Goal: Task Accomplishment & Management: Manage account settings

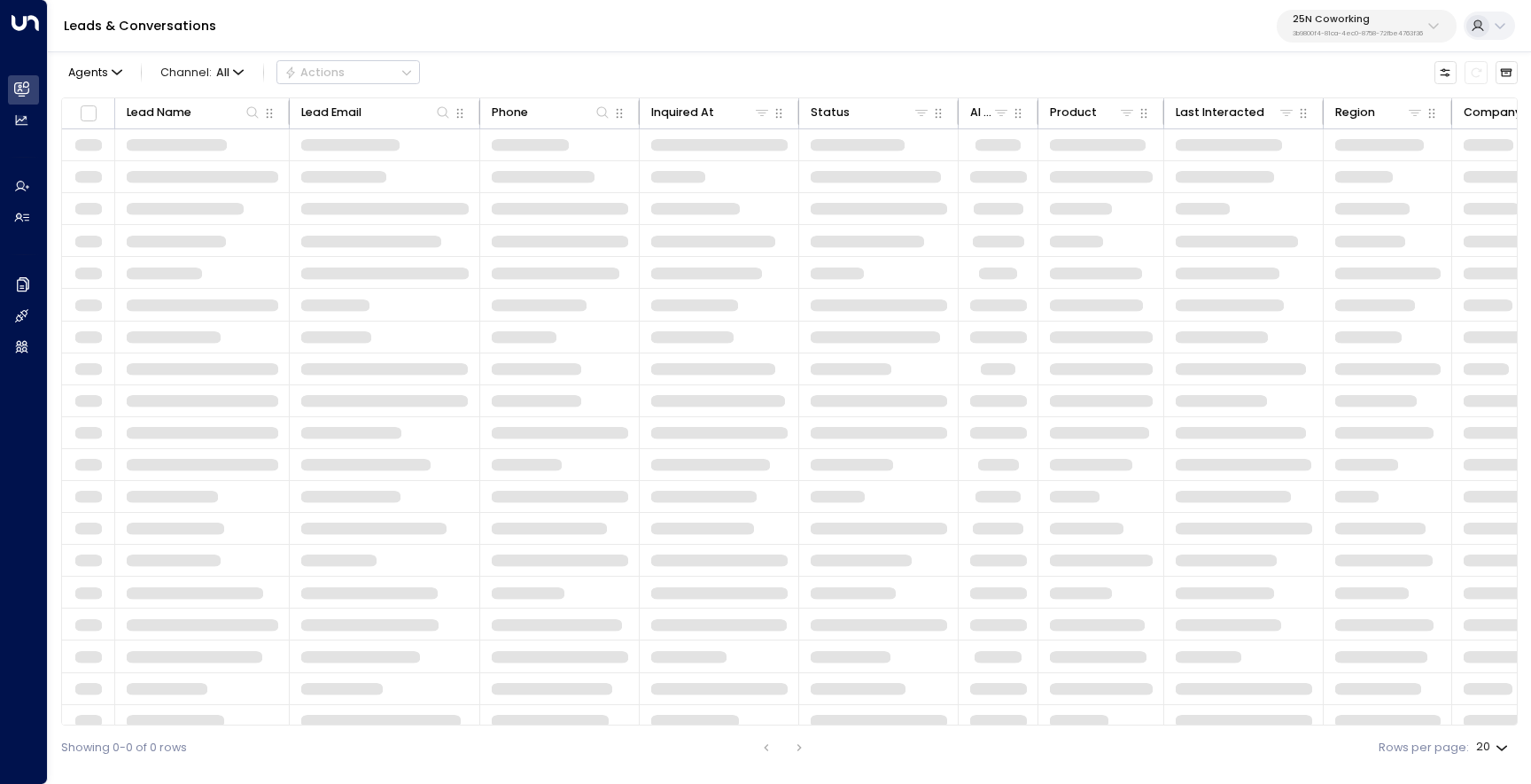
click at [1335, 31] on p "3b9800f4-81ca-4ec0-8758-72fbe4763f36" at bounding box center [1358, 34] width 130 height 7
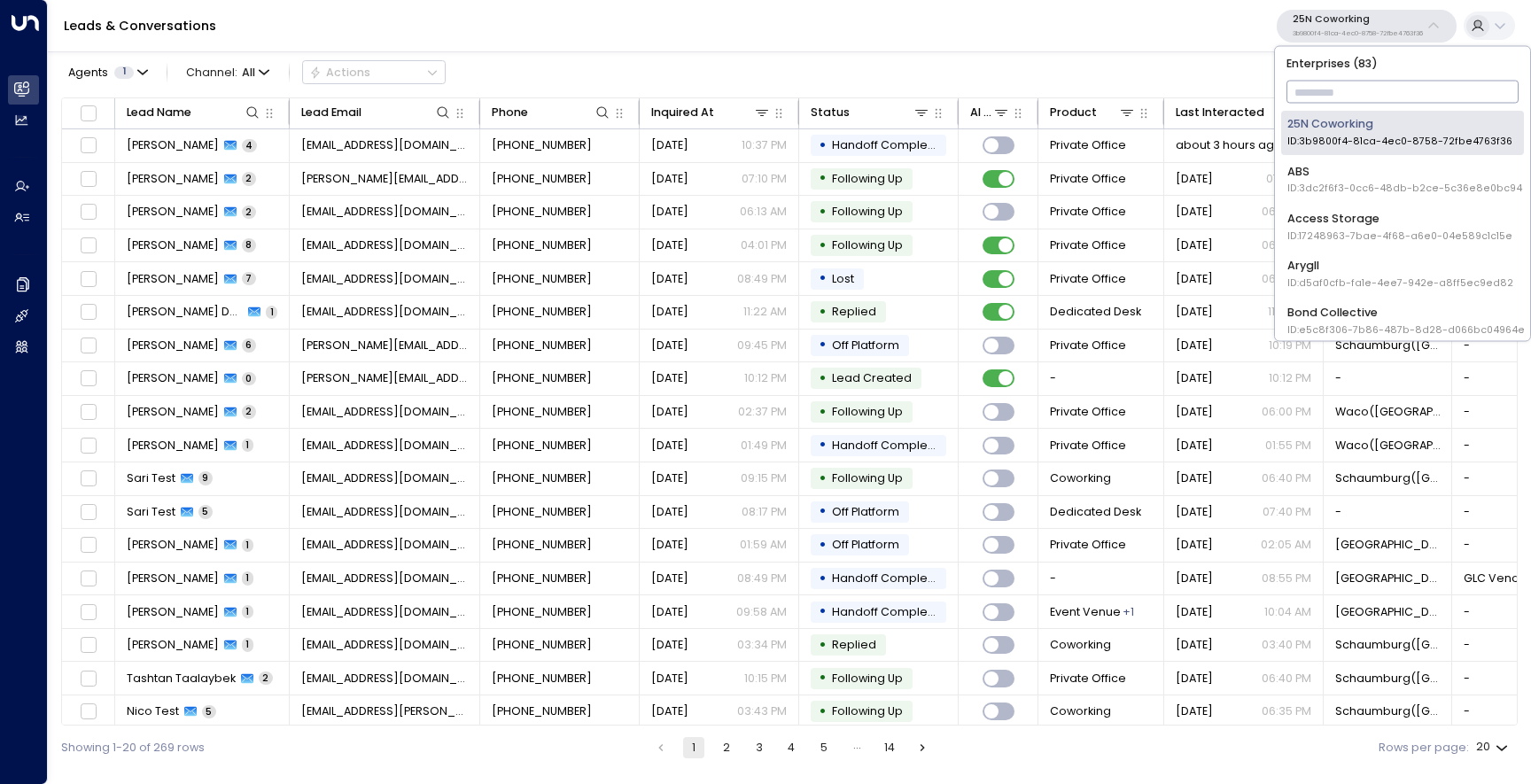
click at [1320, 90] on input "text" at bounding box center [1403, 92] width 233 height 31
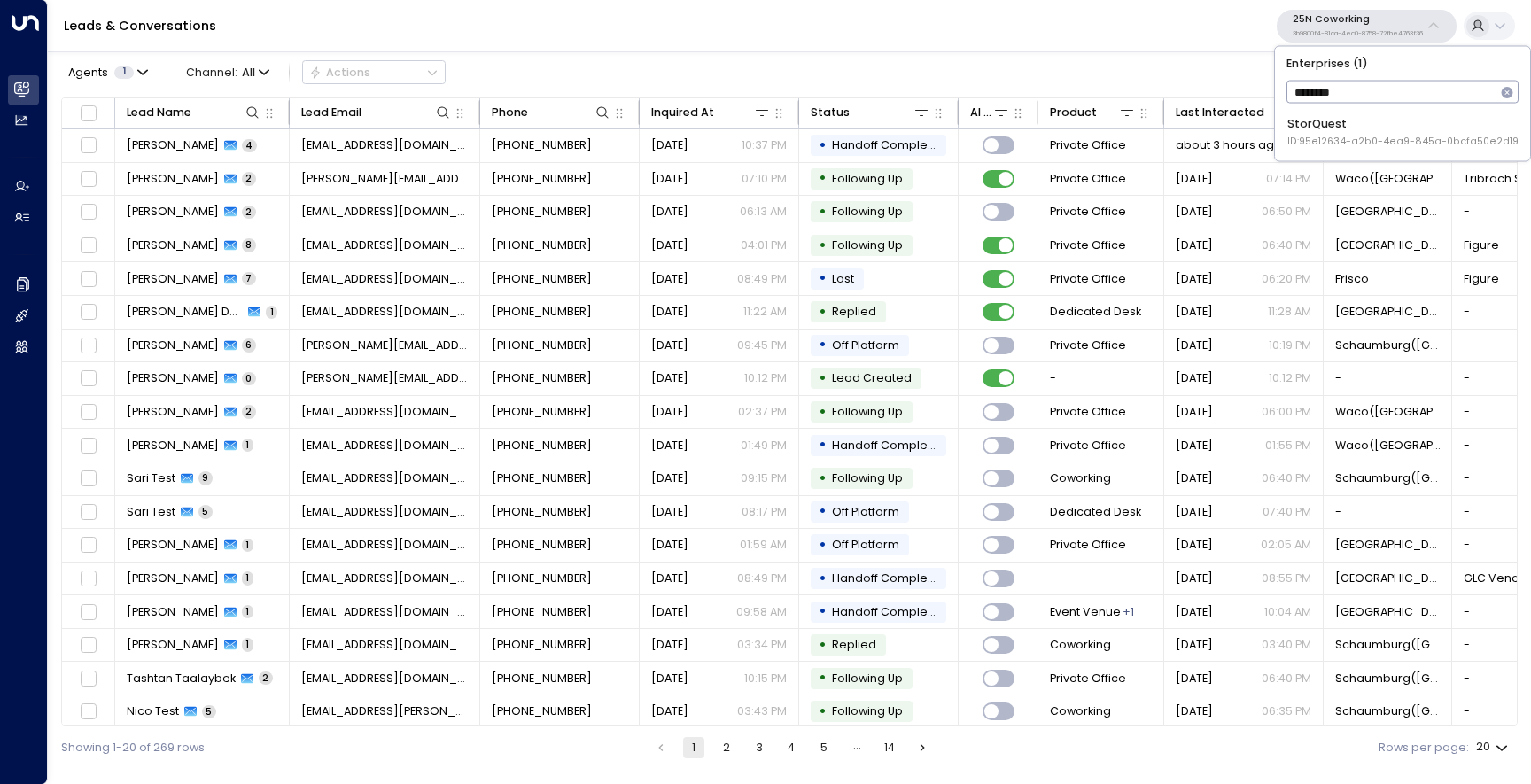
type input "*********"
click at [1366, 133] on div "StorQuest ID: 95e12634-a2b0-4ea9-845a-0bcfa50e2d19" at bounding box center [1403, 132] width 231 height 33
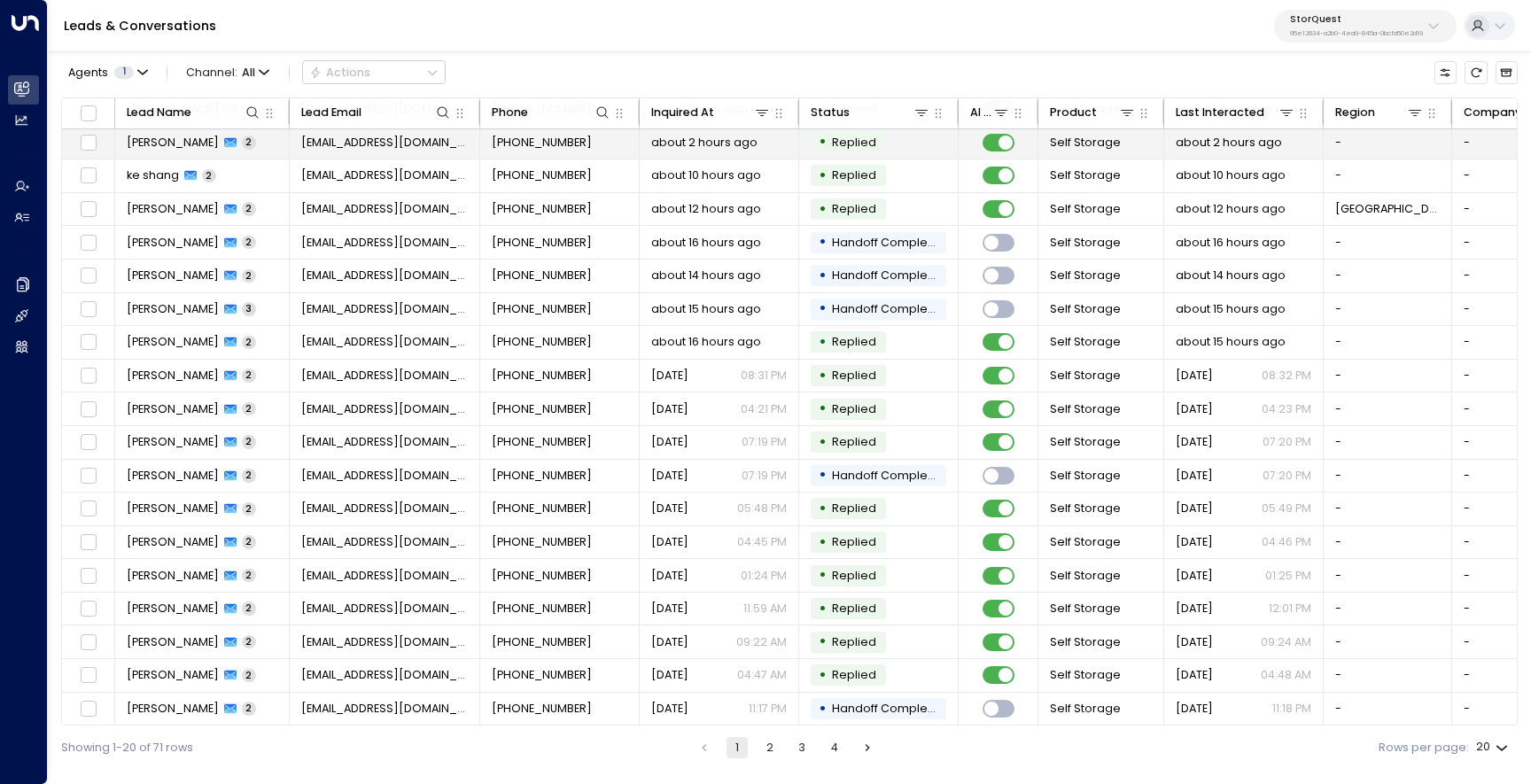
scroll to position [74, 0]
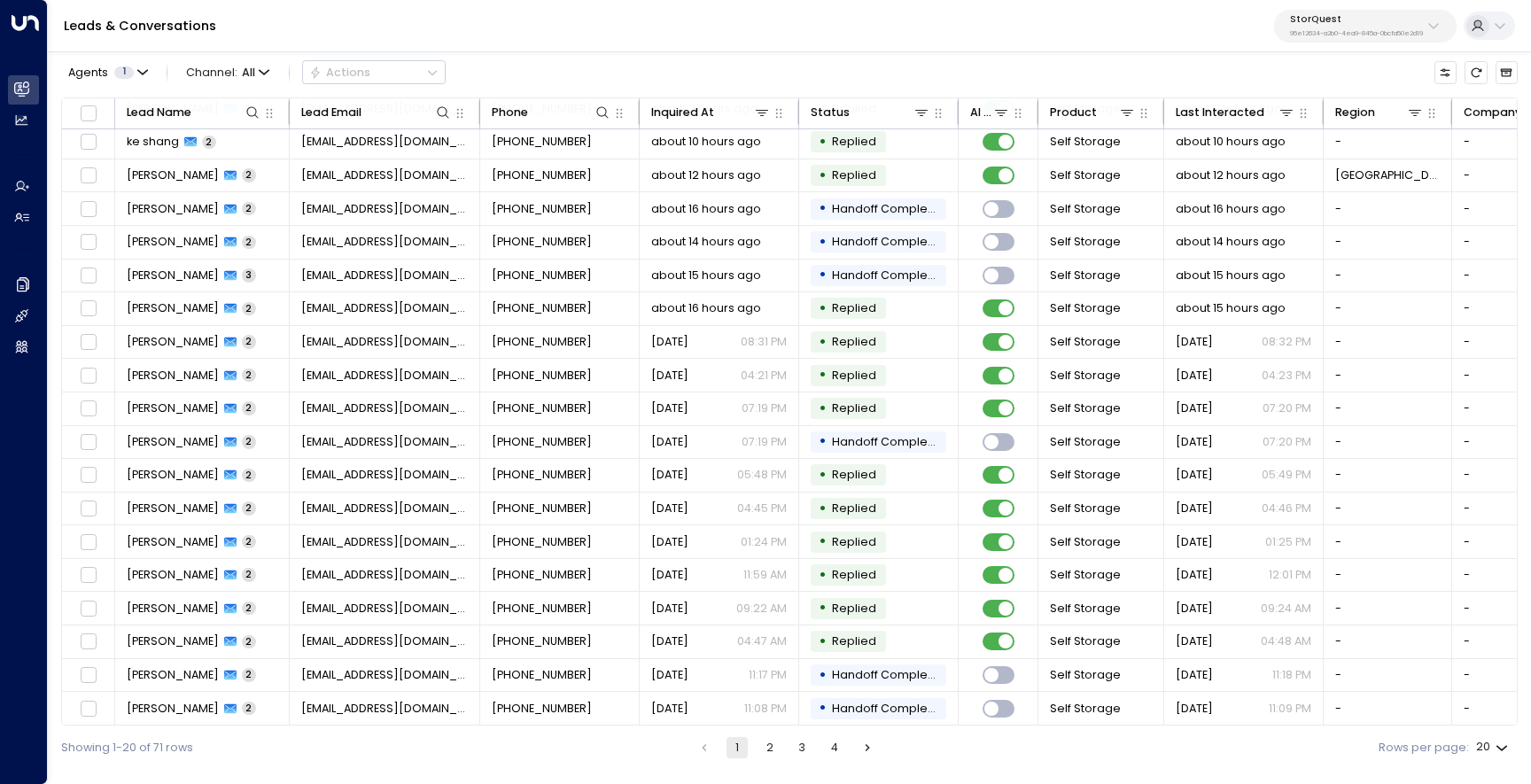
click at [1307, 28] on div "StorQuest 95e12634-a2b0-4ea9-845a-0bcfa50e2d19" at bounding box center [1357, 25] width 133 height 23
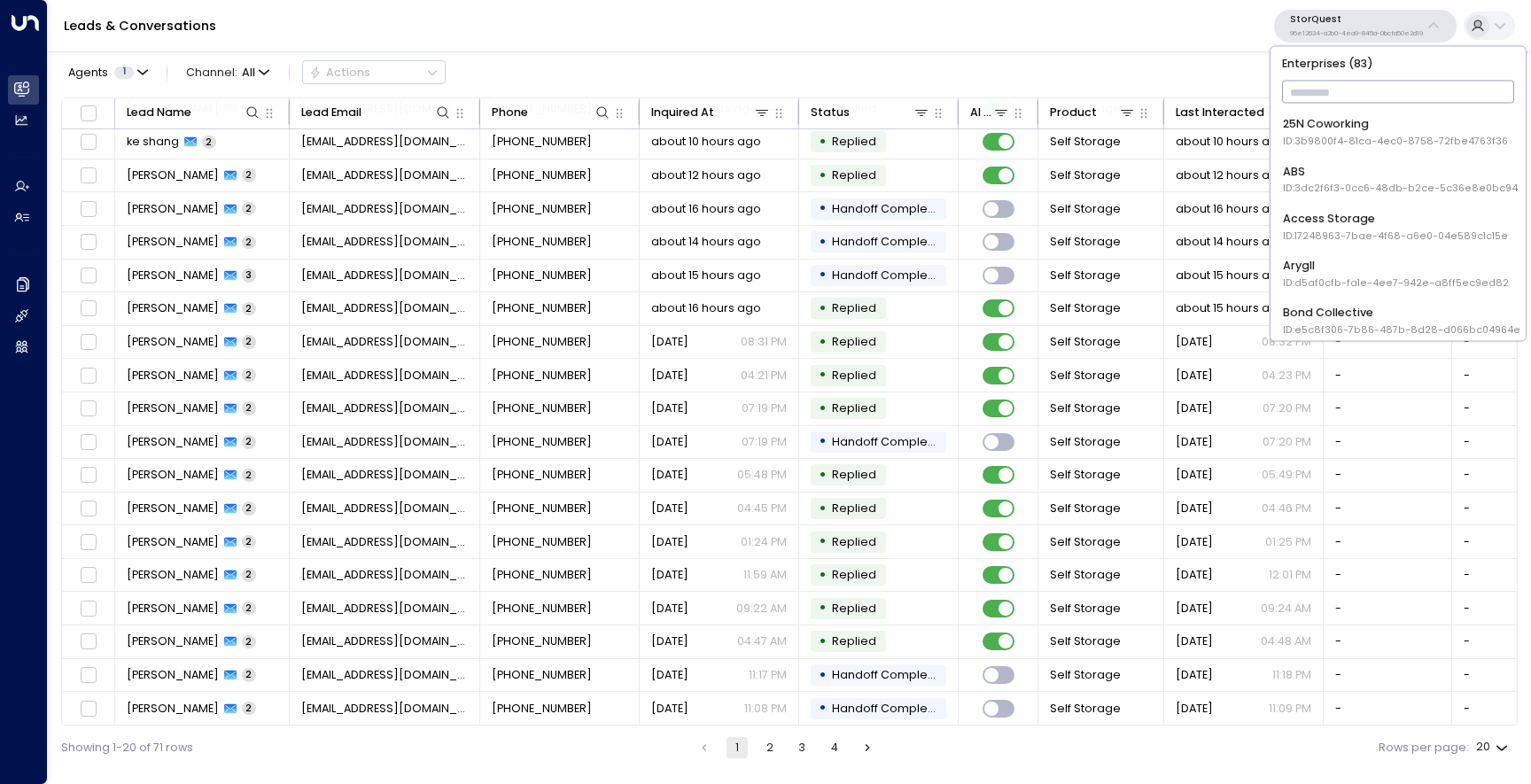
click at [1318, 89] on input "text" at bounding box center [1398, 92] width 233 height 31
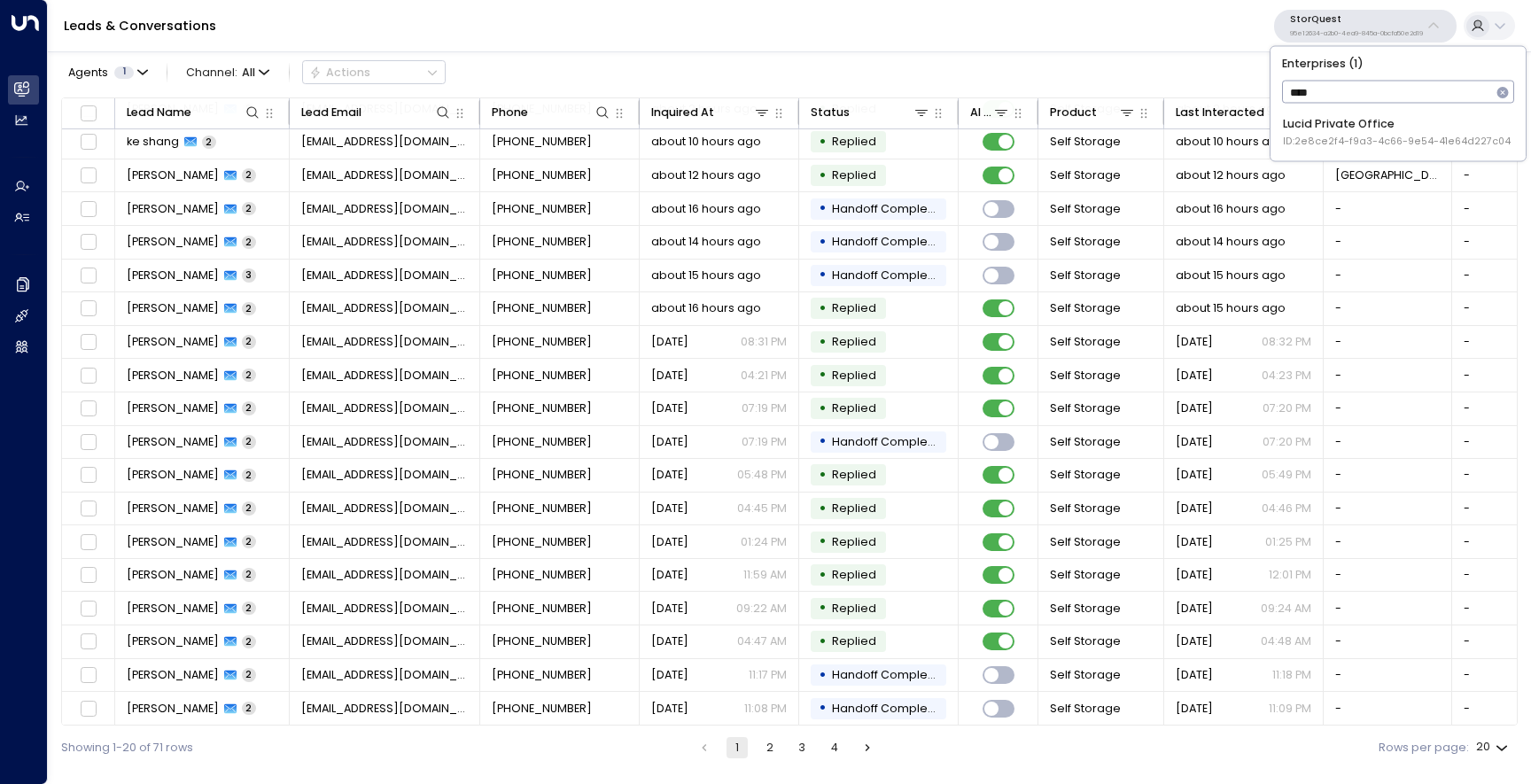
type input "*****"
click at [1315, 132] on div "Lucid Private Office ID: 2e8ce2f4-f9a3-4c66-9e54-41e64d227c04" at bounding box center [1396, 132] width 228 height 33
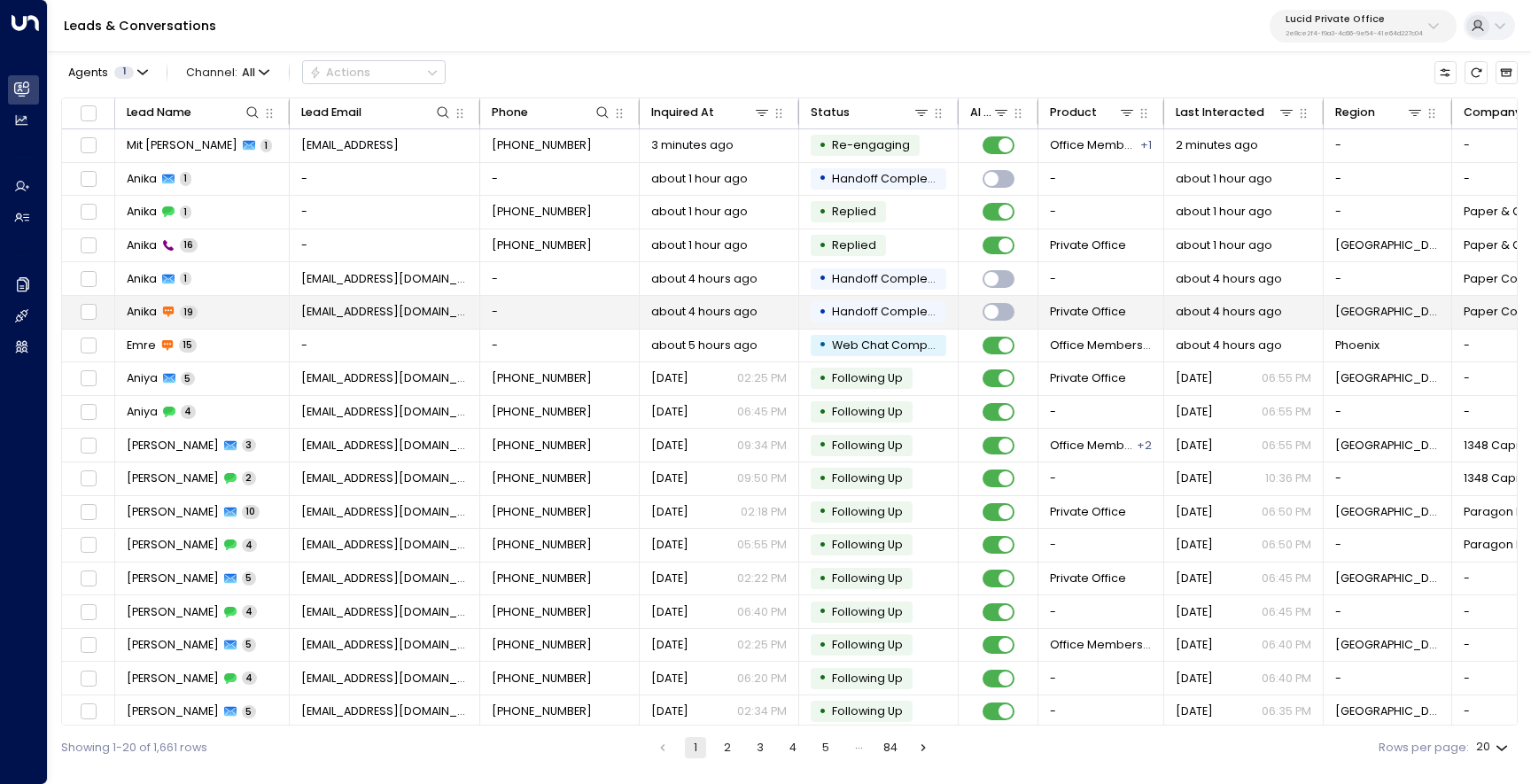
click at [148, 301] on td "Anika 19" at bounding box center [202, 312] width 174 height 33
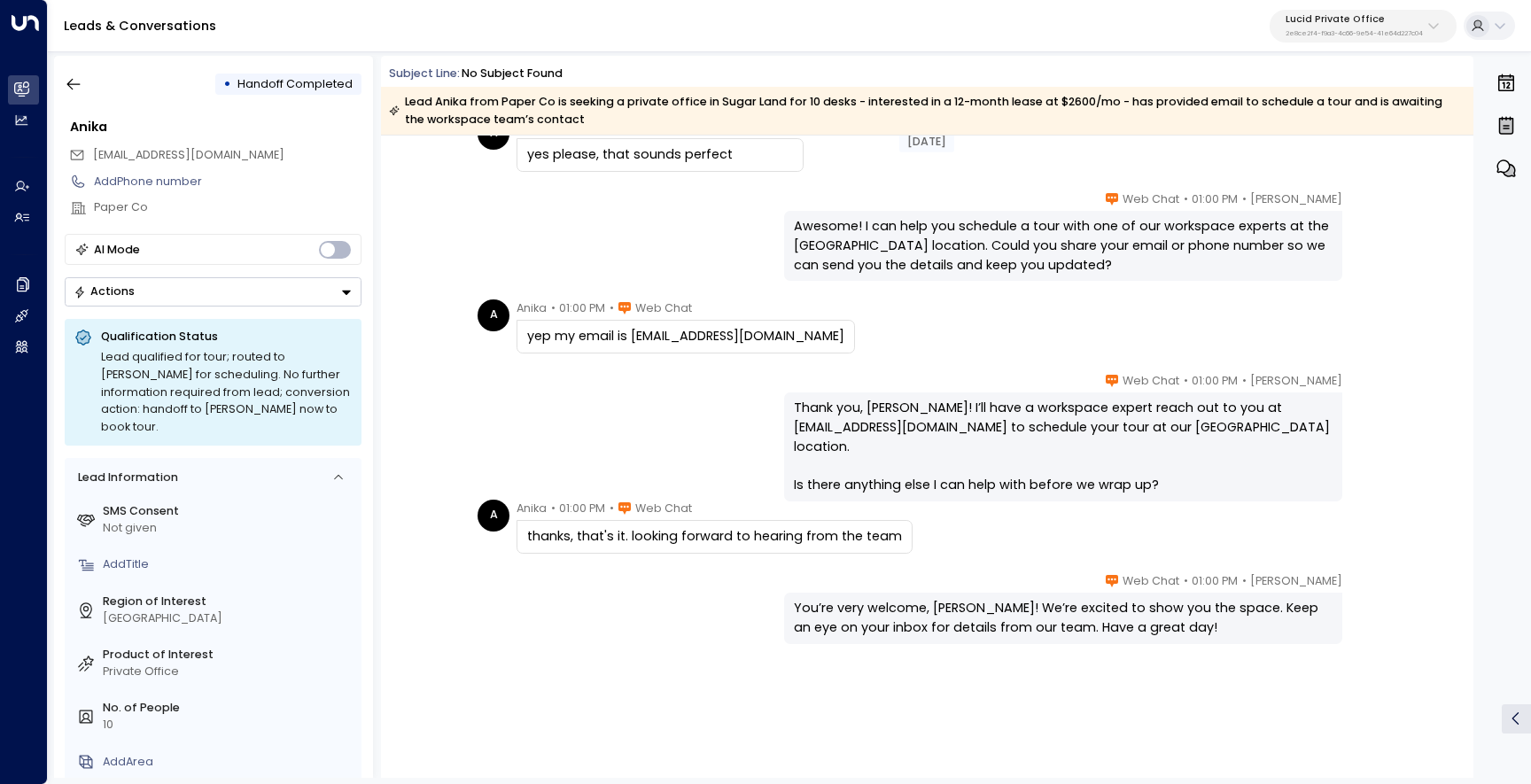
scroll to position [1557, 0]
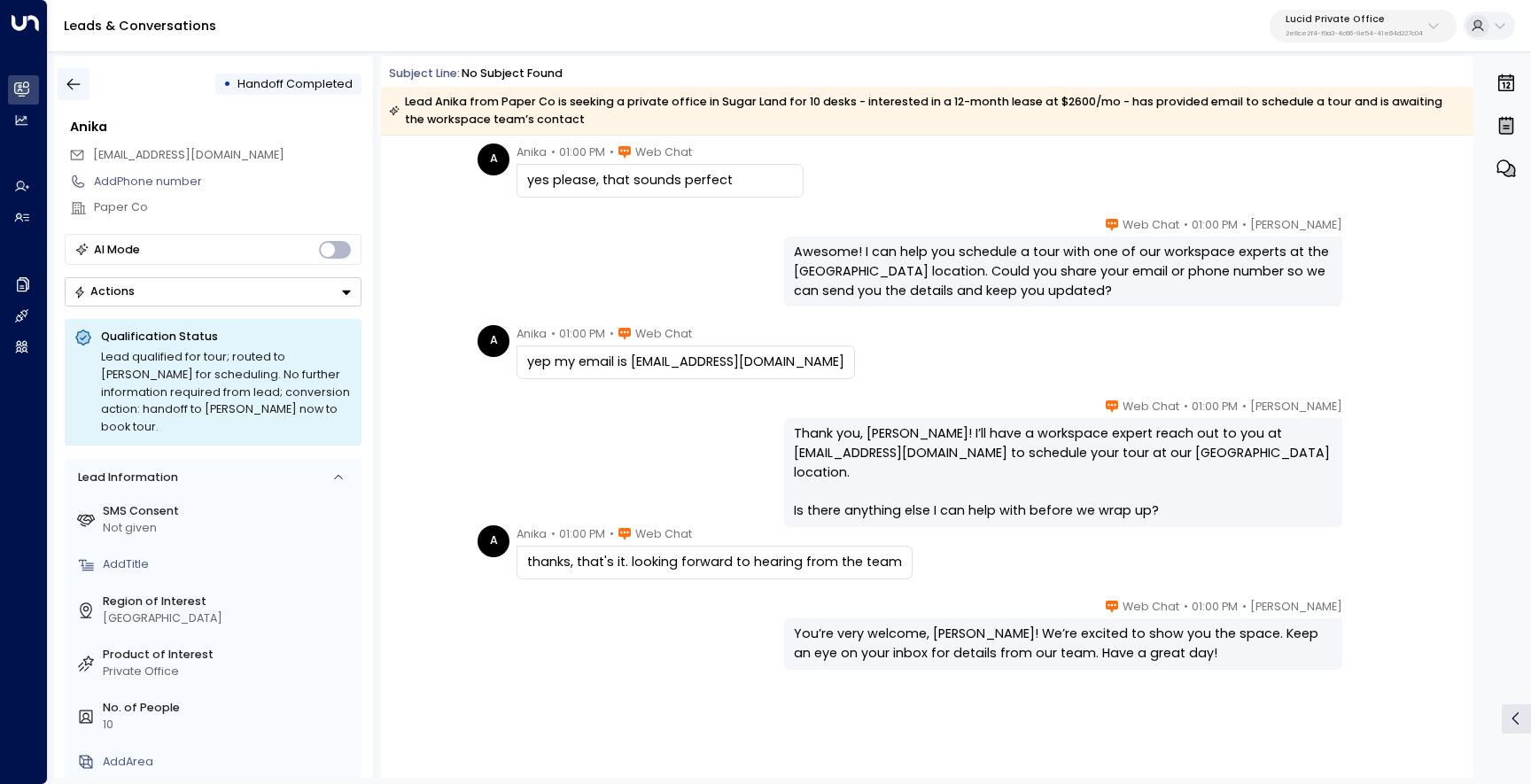
click at [77, 78] on icon "button" at bounding box center [73, 83] width 18 height 18
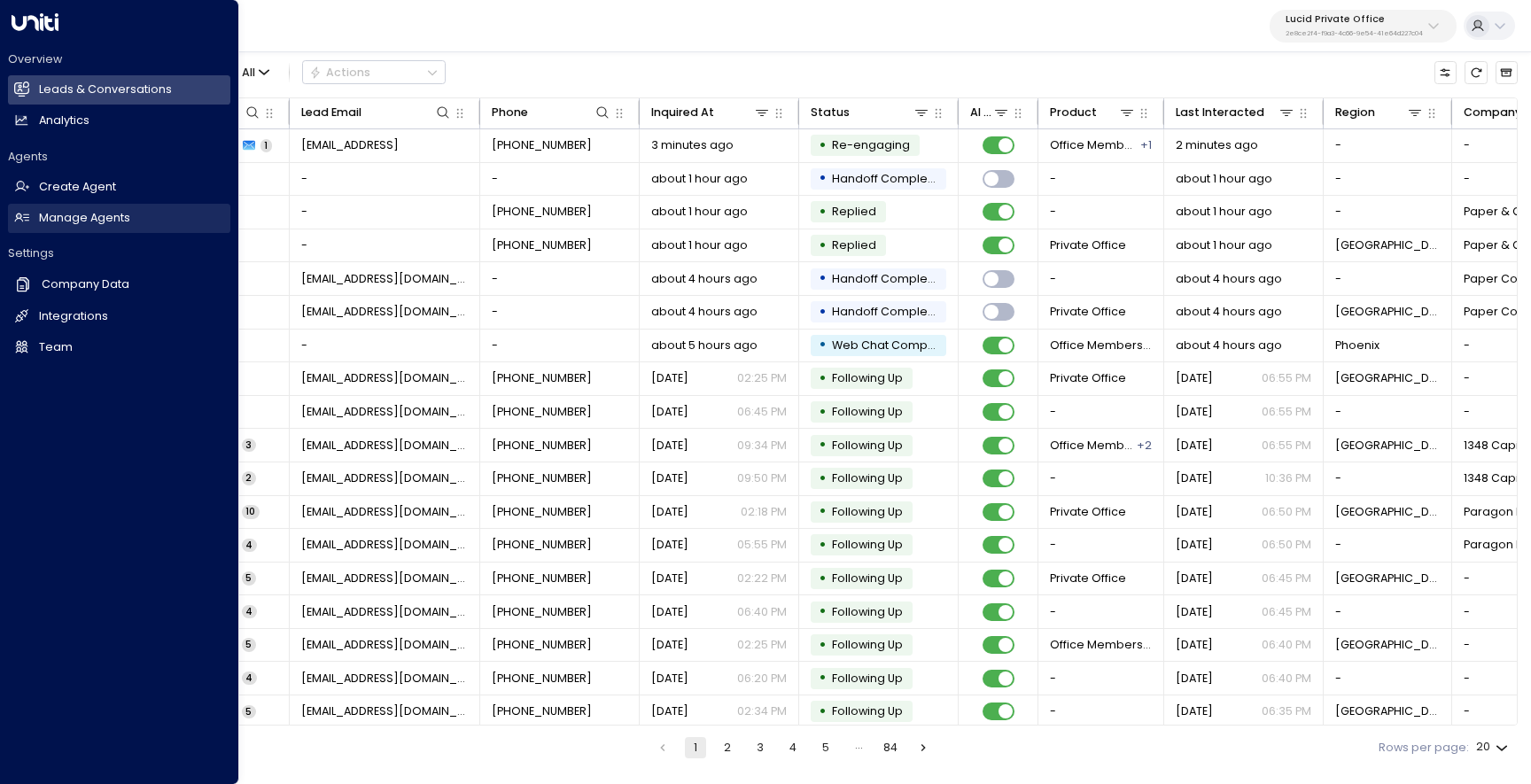
click at [69, 226] on h2 "Manage Agents" at bounding box center [84, 218] width 91 height 17
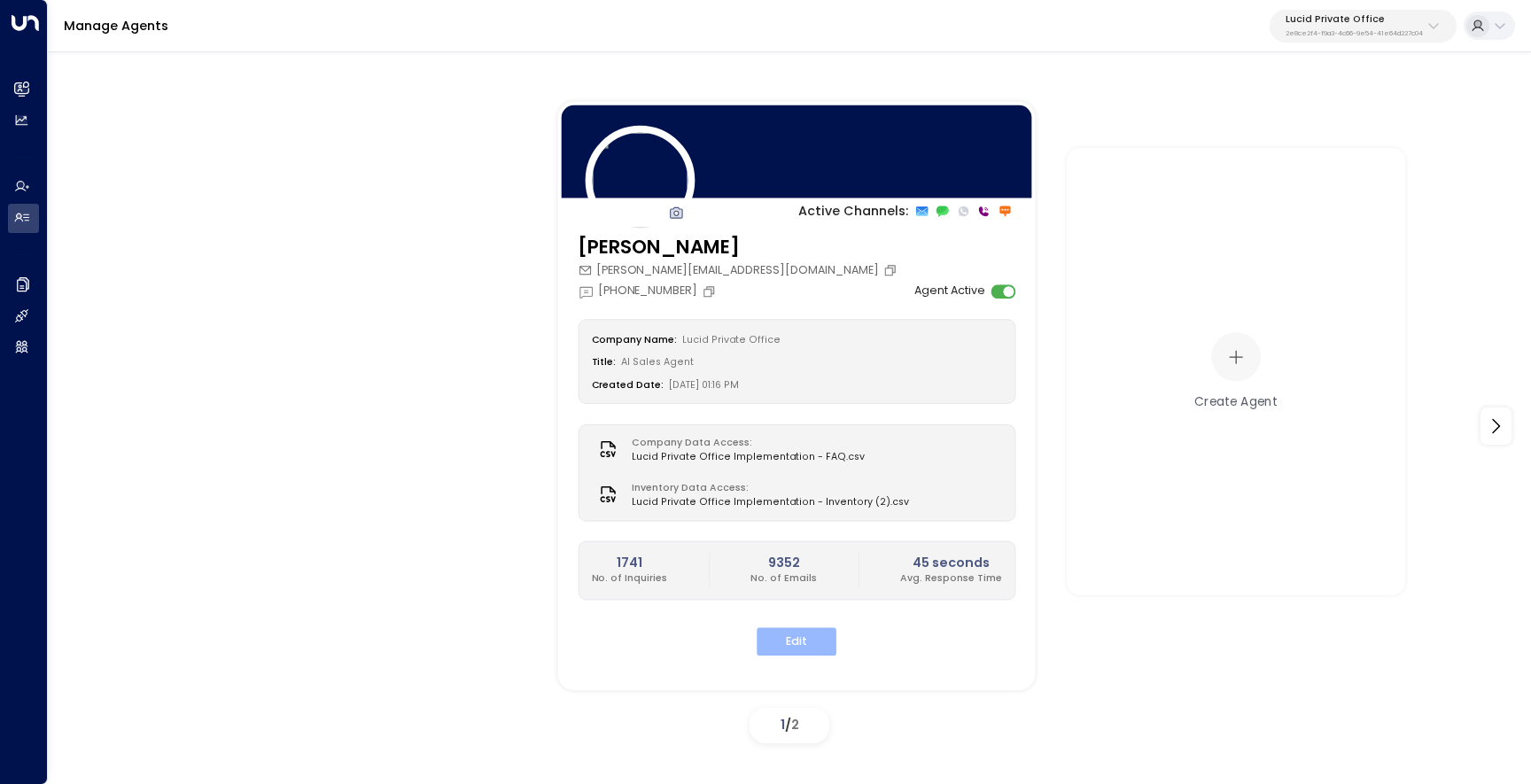
click at [813, 630] on button "Edit" at bounding box center [796, 641] width 80 height 27
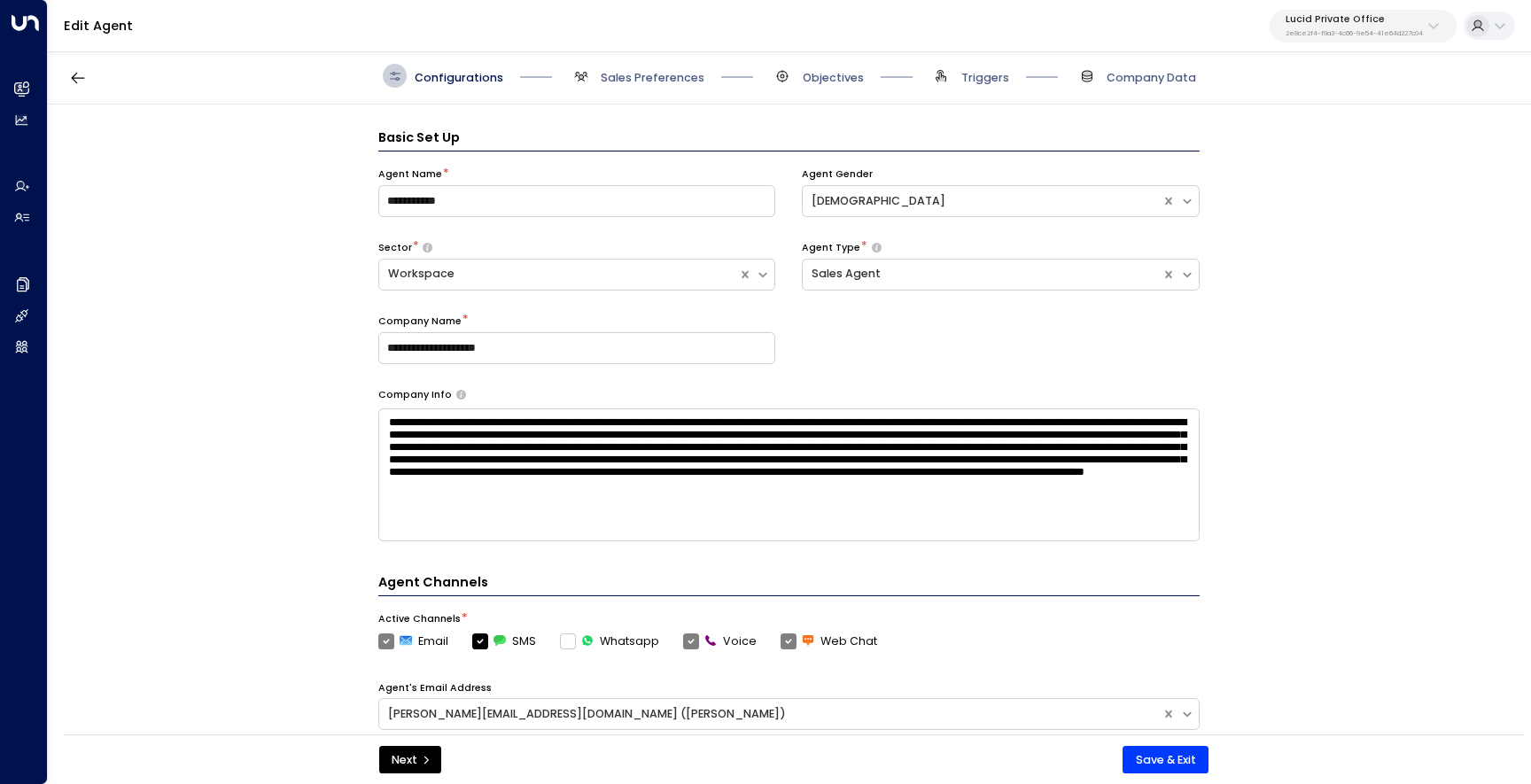
scroll to position [24, 0]
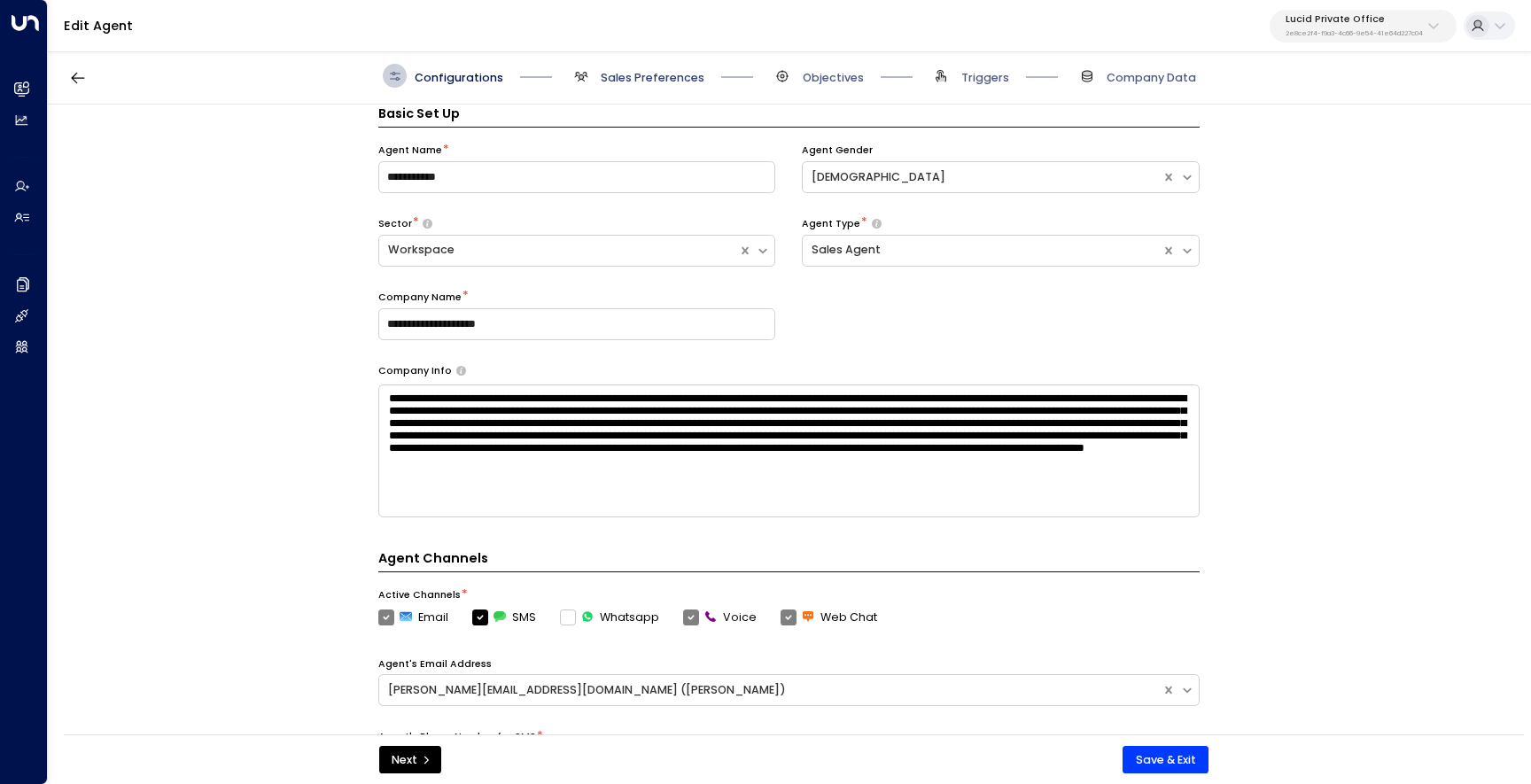
click at [626, 80] on span "Sales Preferences" at bounding box center [652, 78] width 104 height 16
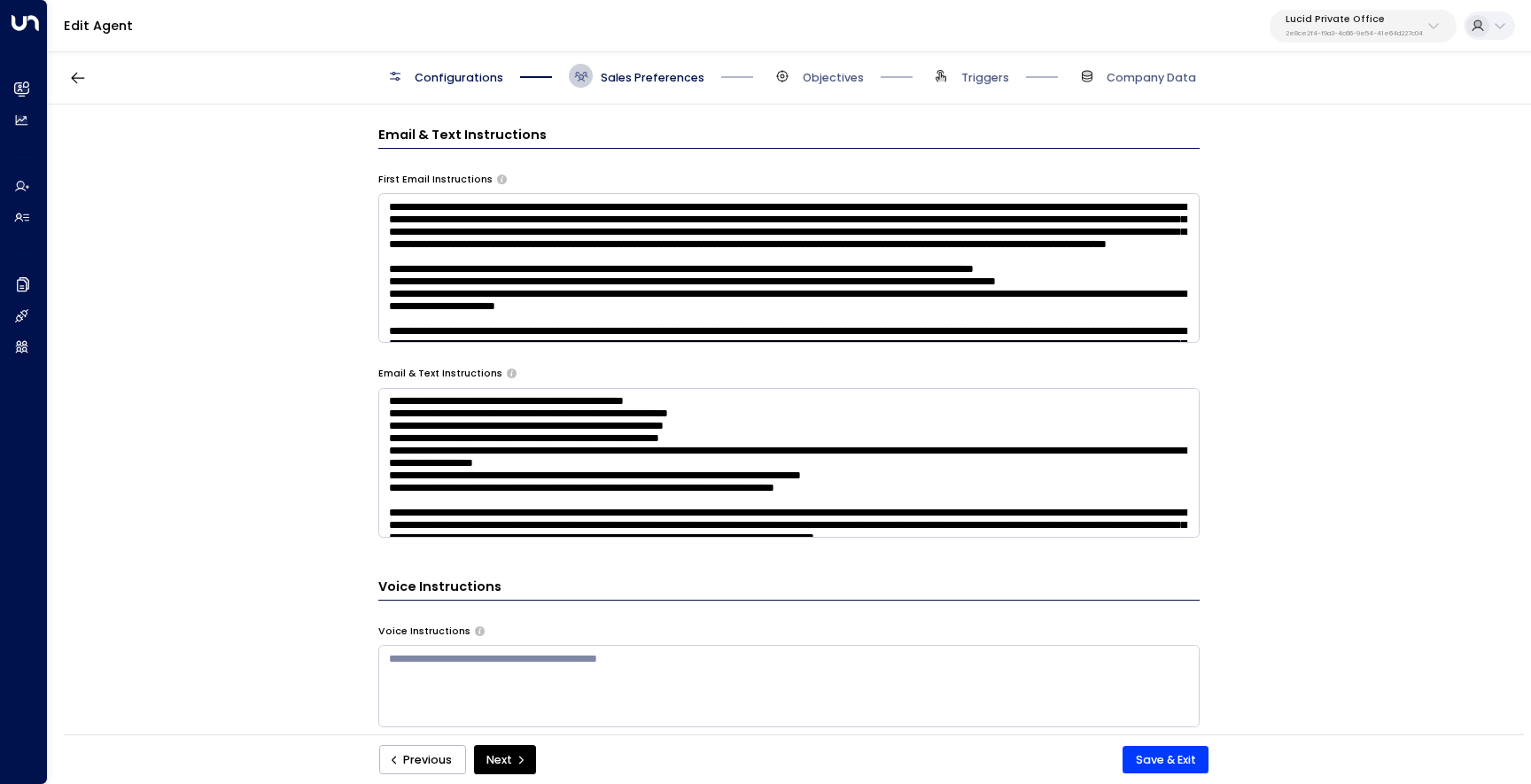
scroll to position [782, 0]
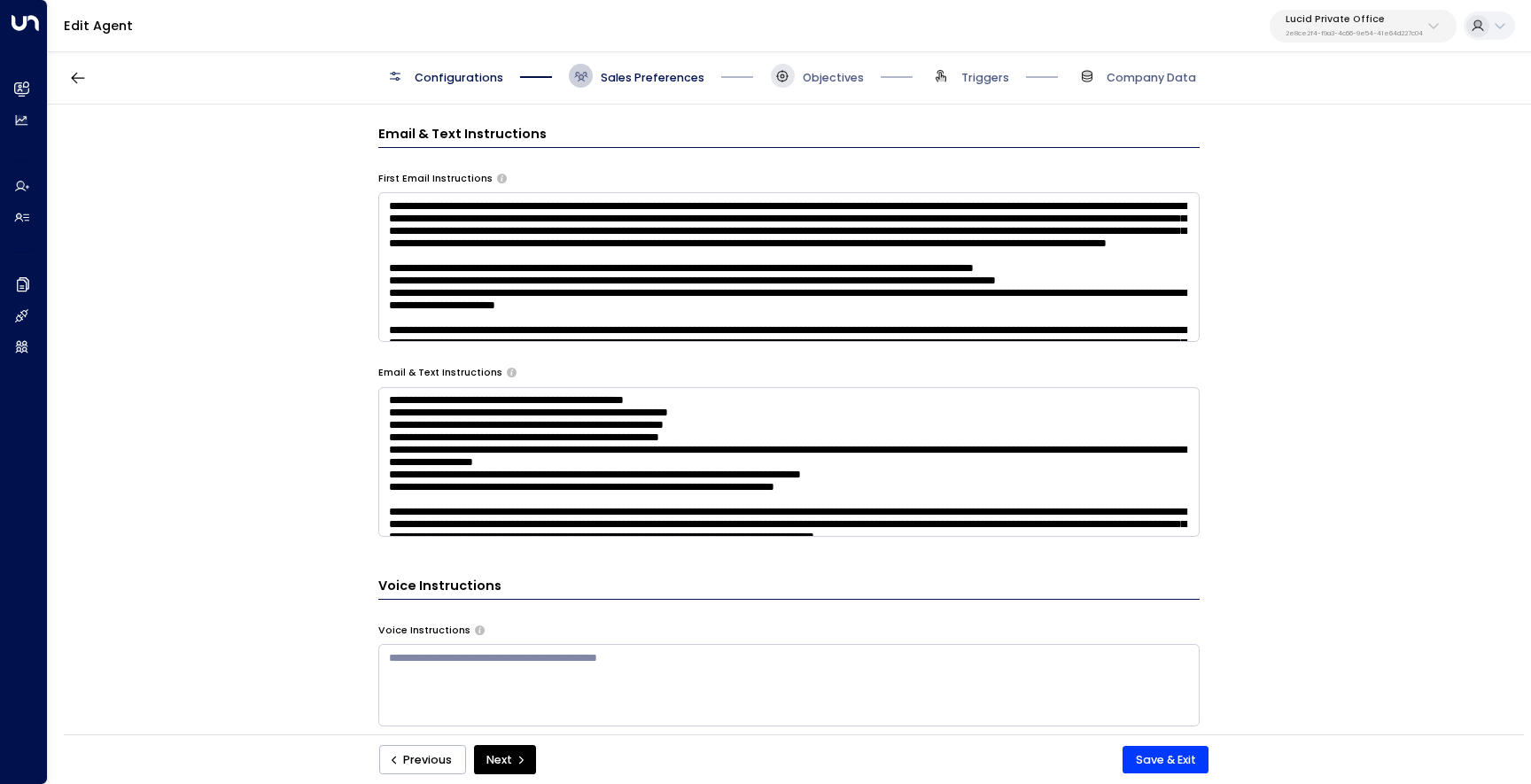
click at [788, 74] on icon at bounding box center [781, 76] width 14 height 14
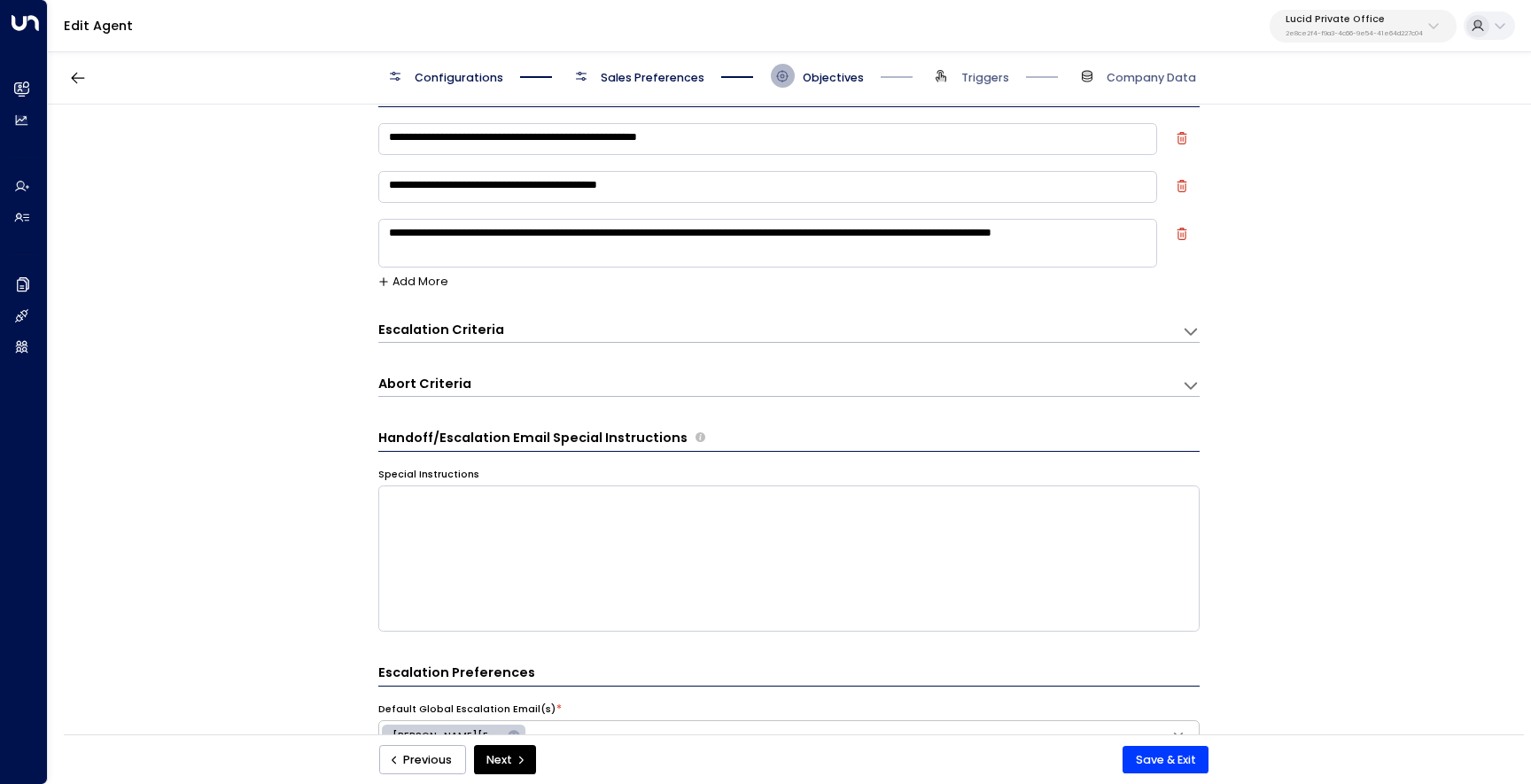
scroll to position [24, 0]
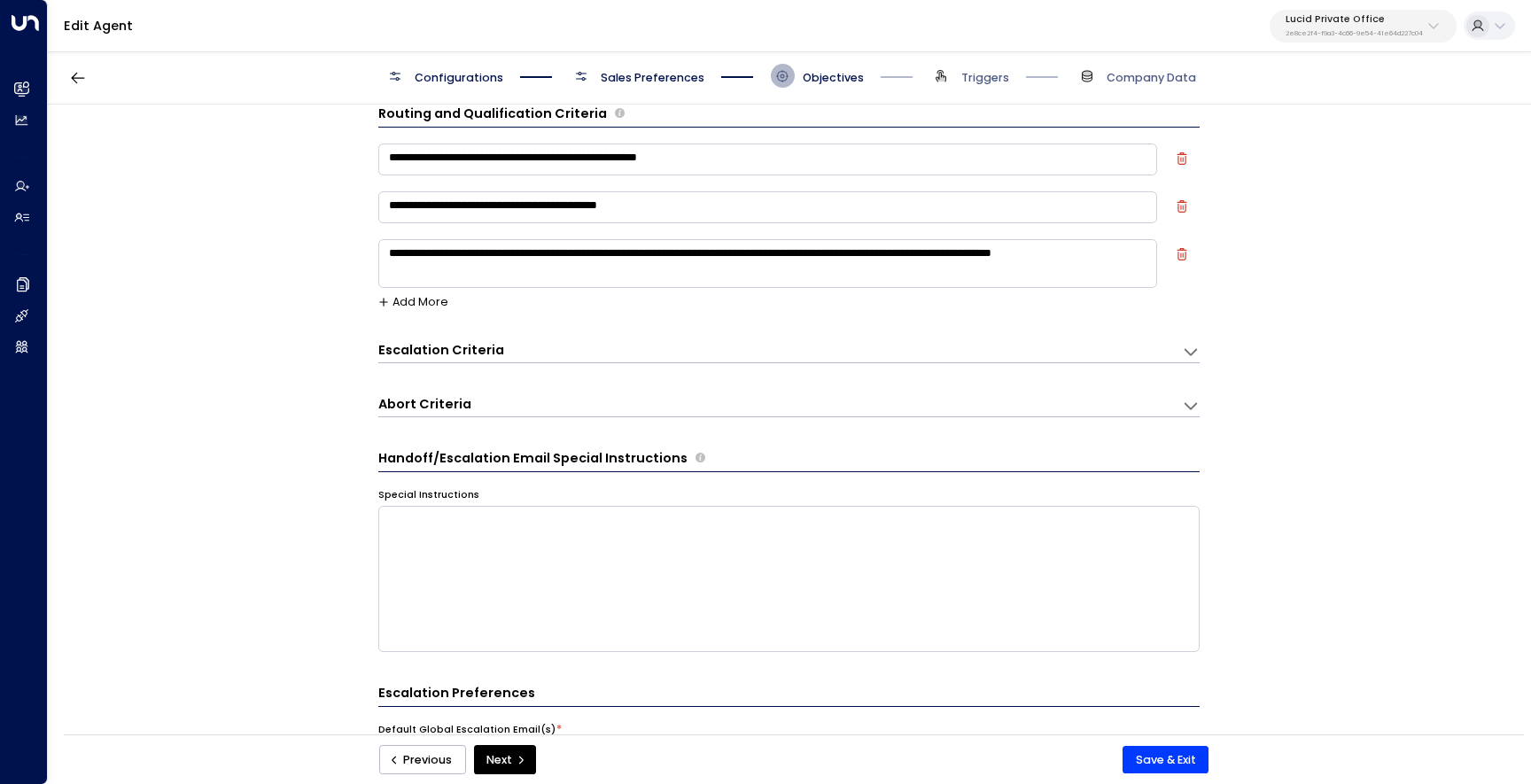
click at [473, 346] on h3 "Escalation Criteria" at bounding box center [441, 350] width 126 height 19
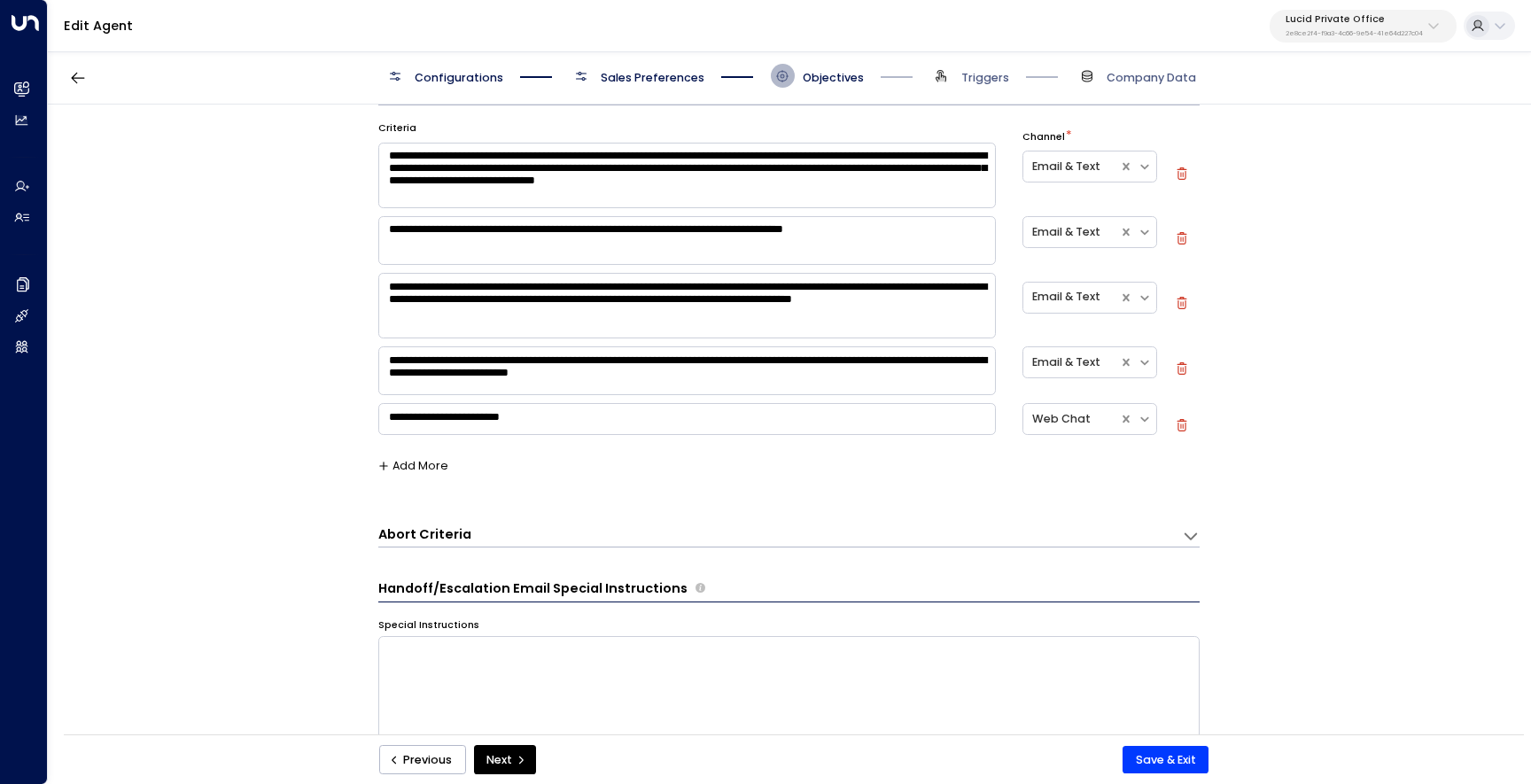
scroll to position [287, 0]
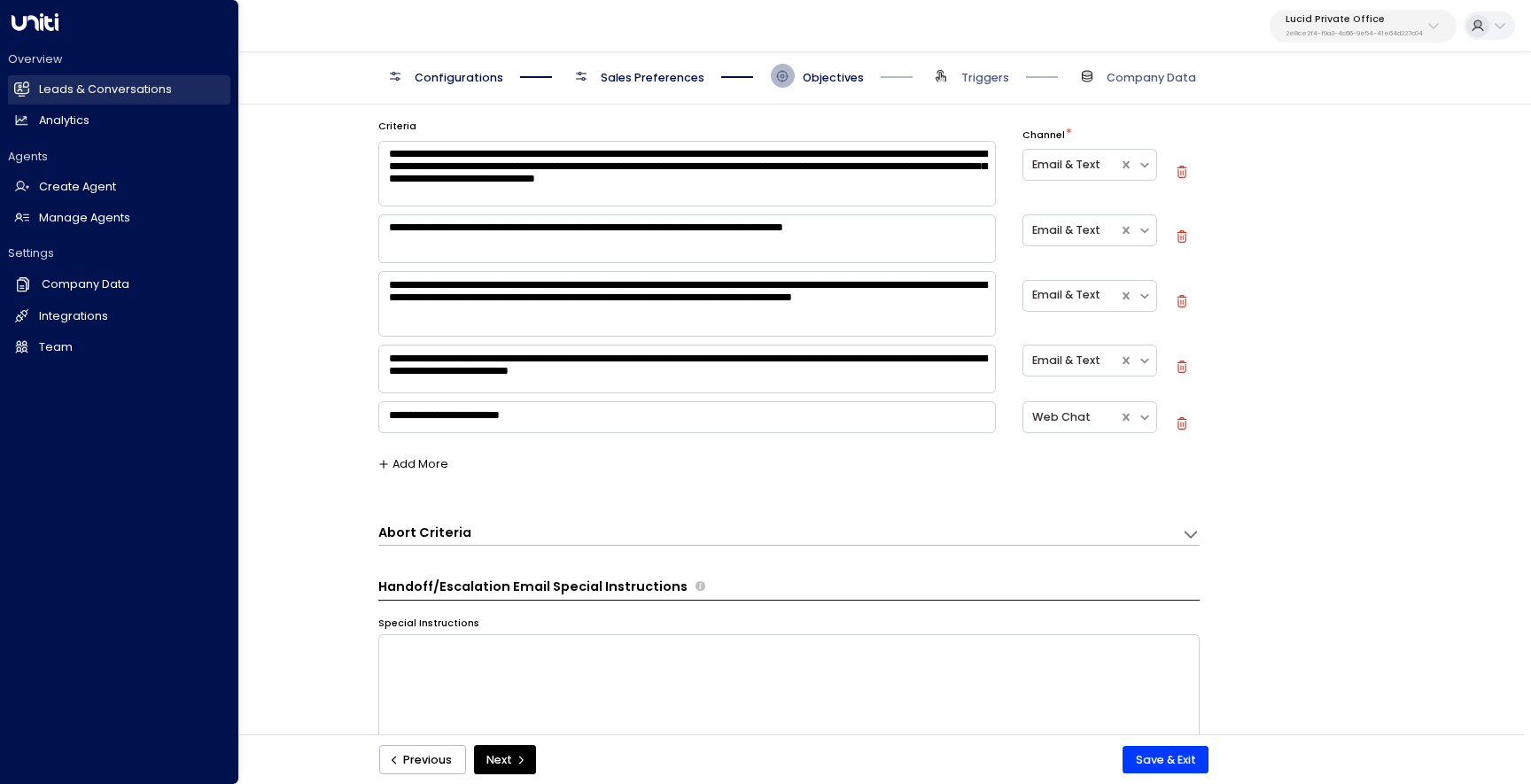
click at [86, 98] on link "Leads & Conversations Leads & Conversations" at bounding box center [119, 89] width 222 height 29
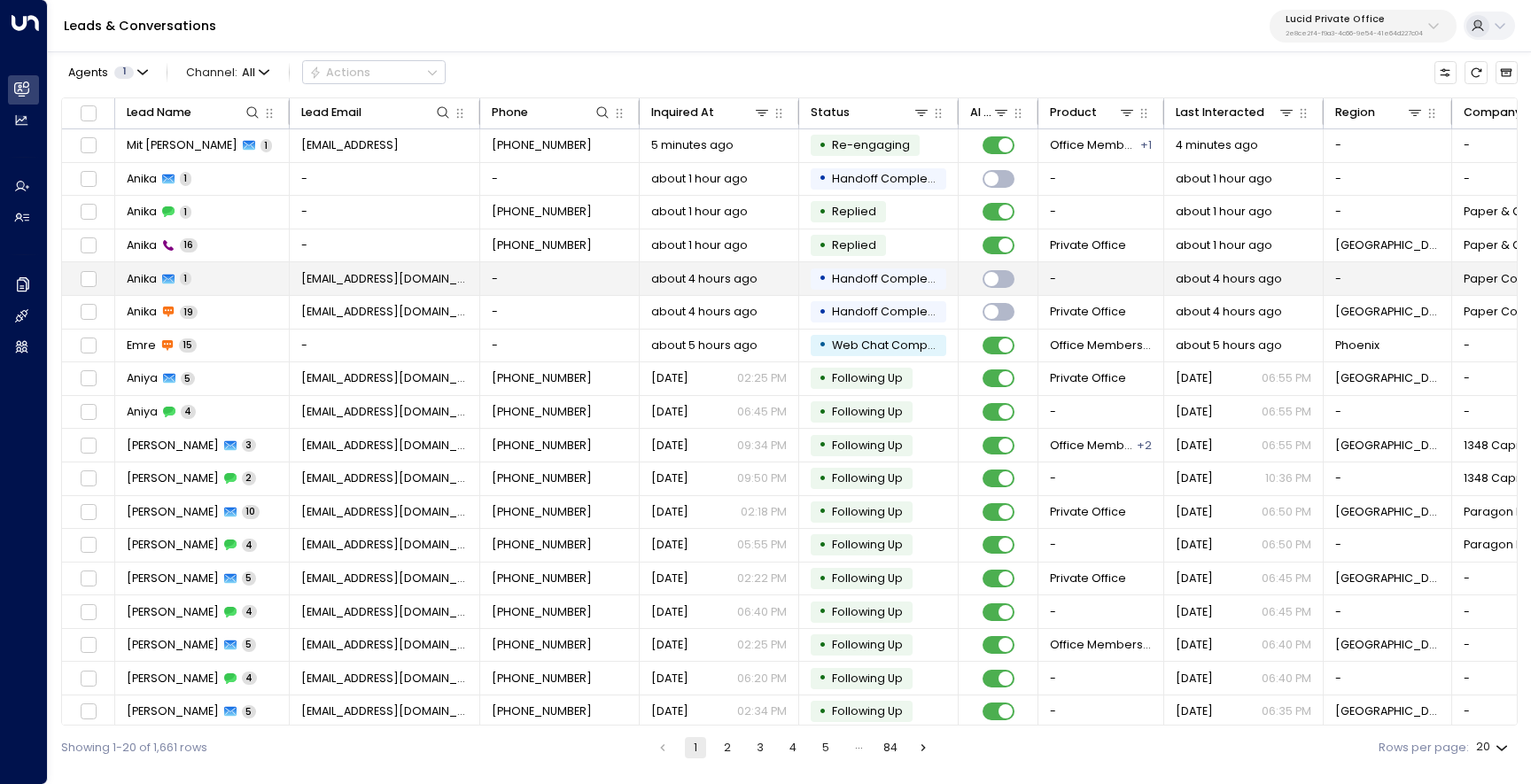
click at [141, 271] on span "Anika" at bounding box center [141, 278] width 30 height 16
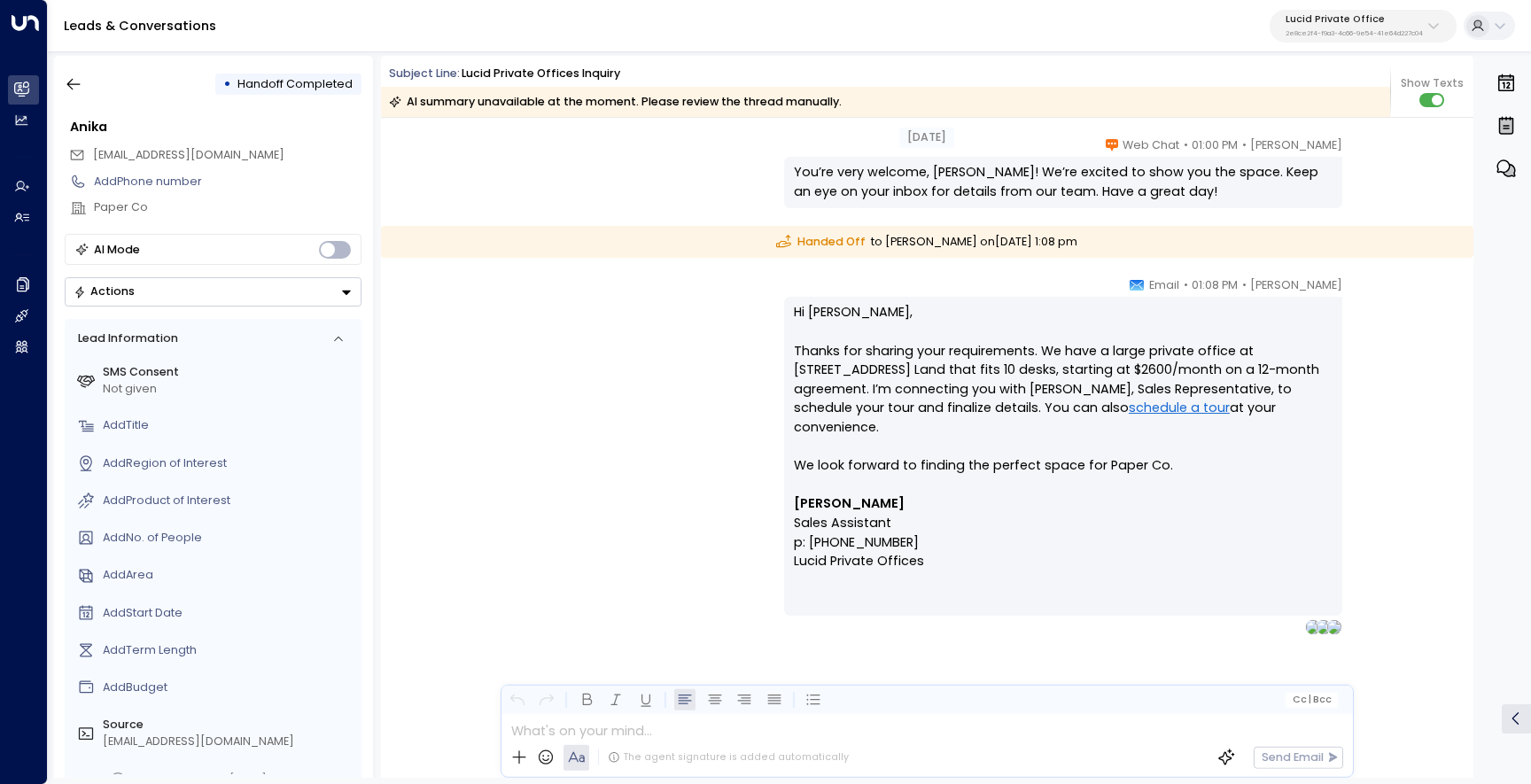
scroll to position [1666, 0]
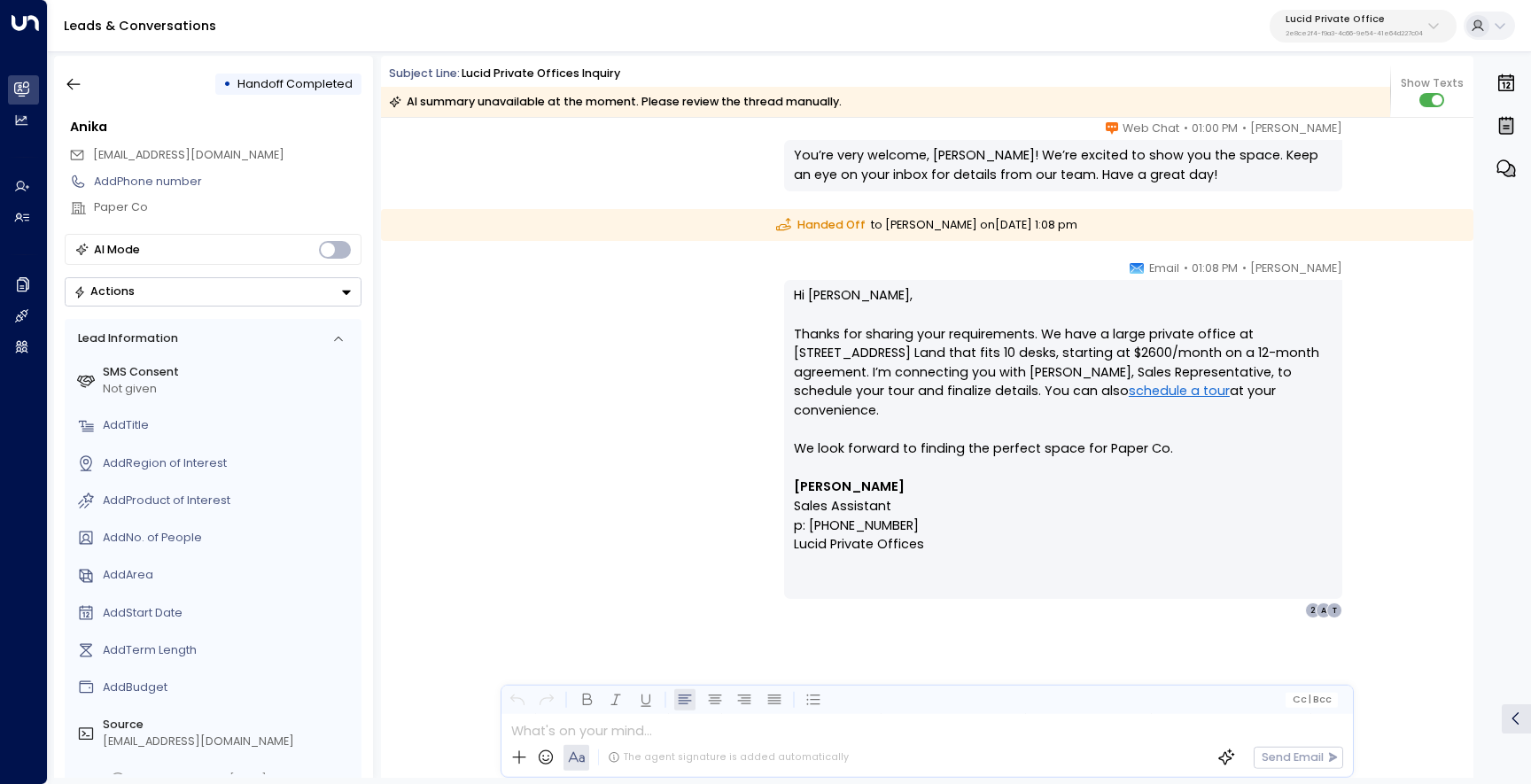
click at [1137, 462] on p "Hi [PERSON_NAME], Thanks for sharing your requirements. We have a large private…" at bounding box center [1063, 381] width 539 height 191
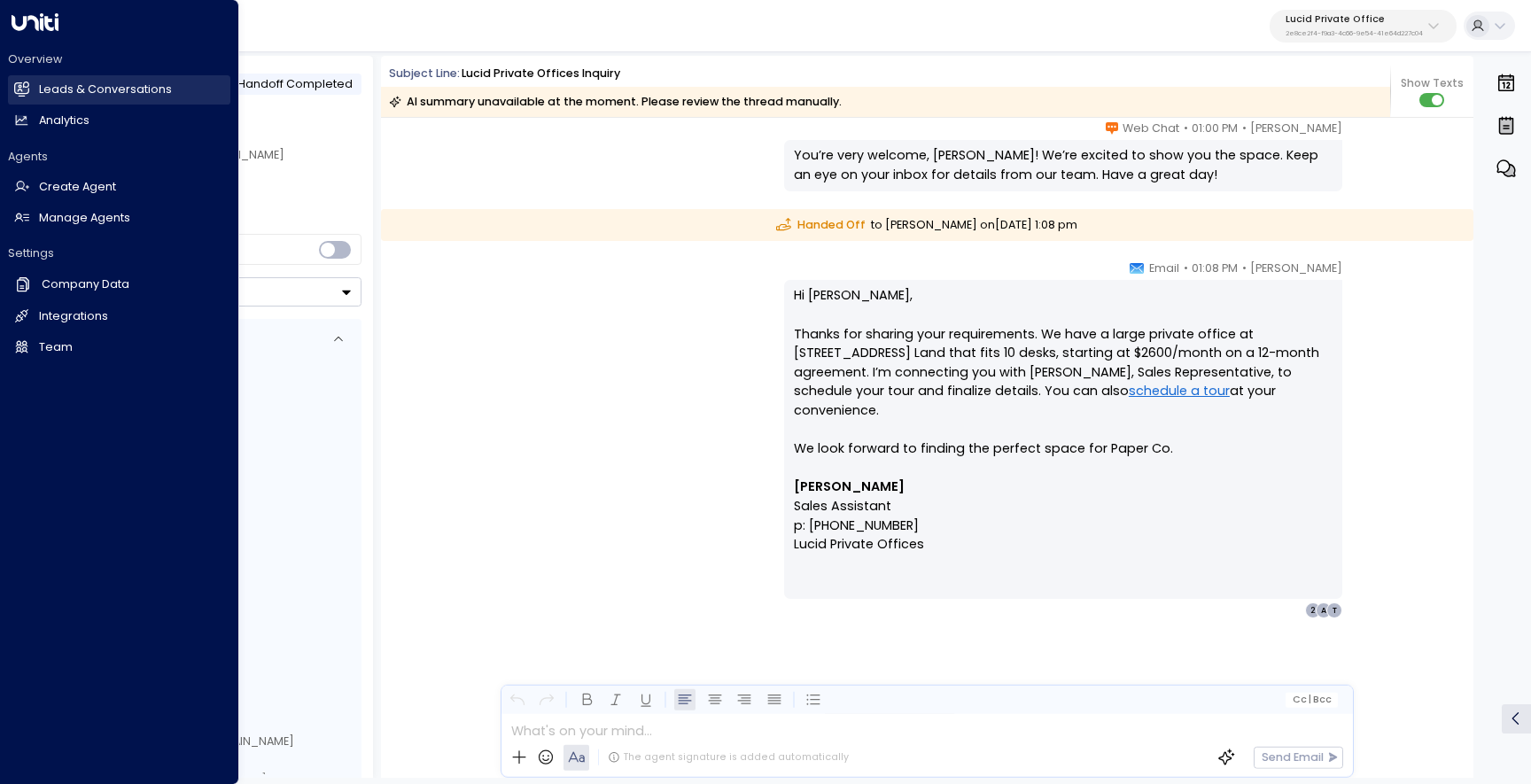
click at [97, 95] on h2 "Leads & Conversations" at bounding box center [106, 90] width 133 height 17
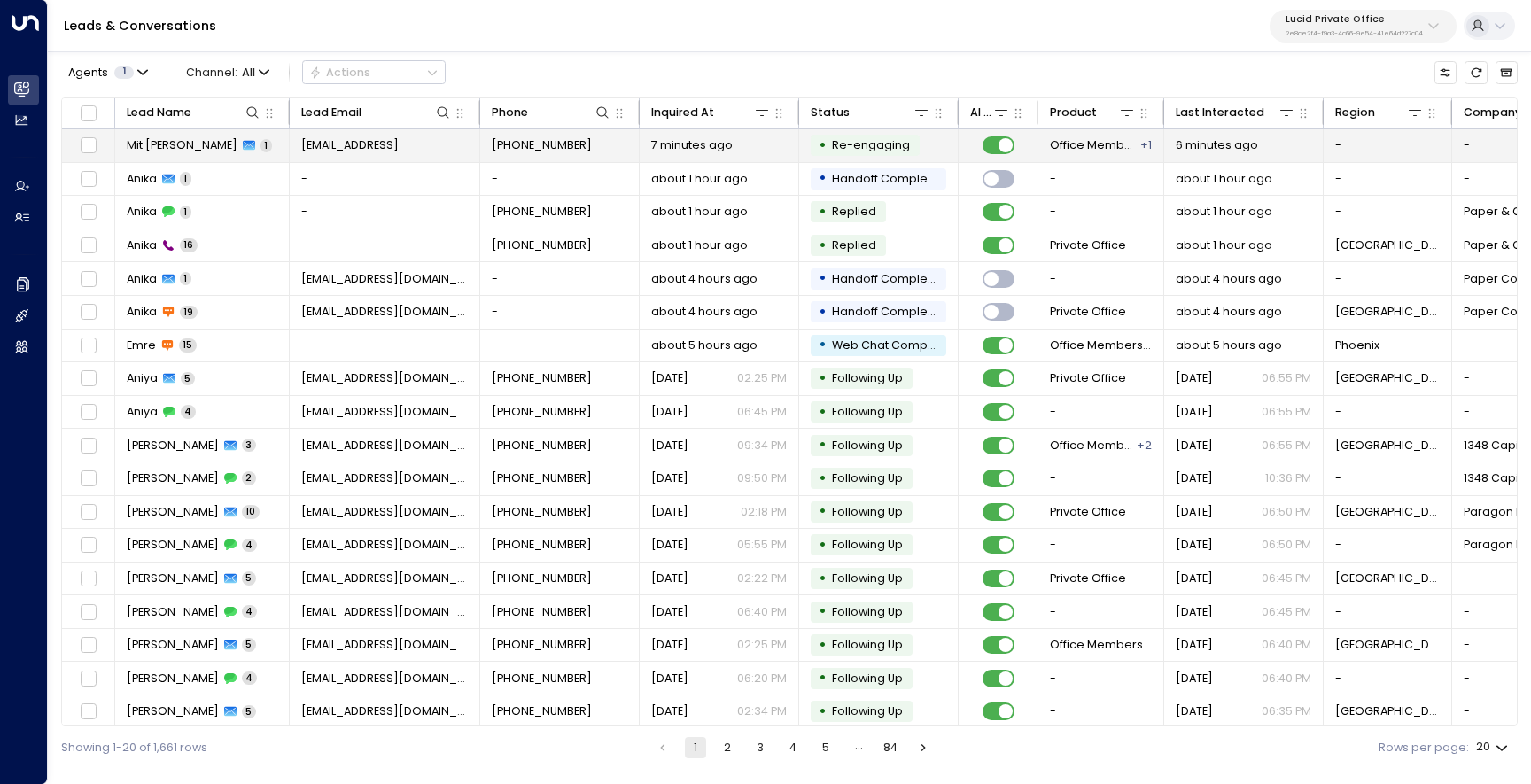
click at [176, 141] on span "Mit [PERSON_NAME]" at bounding box center [182, 145] width 111 height 16
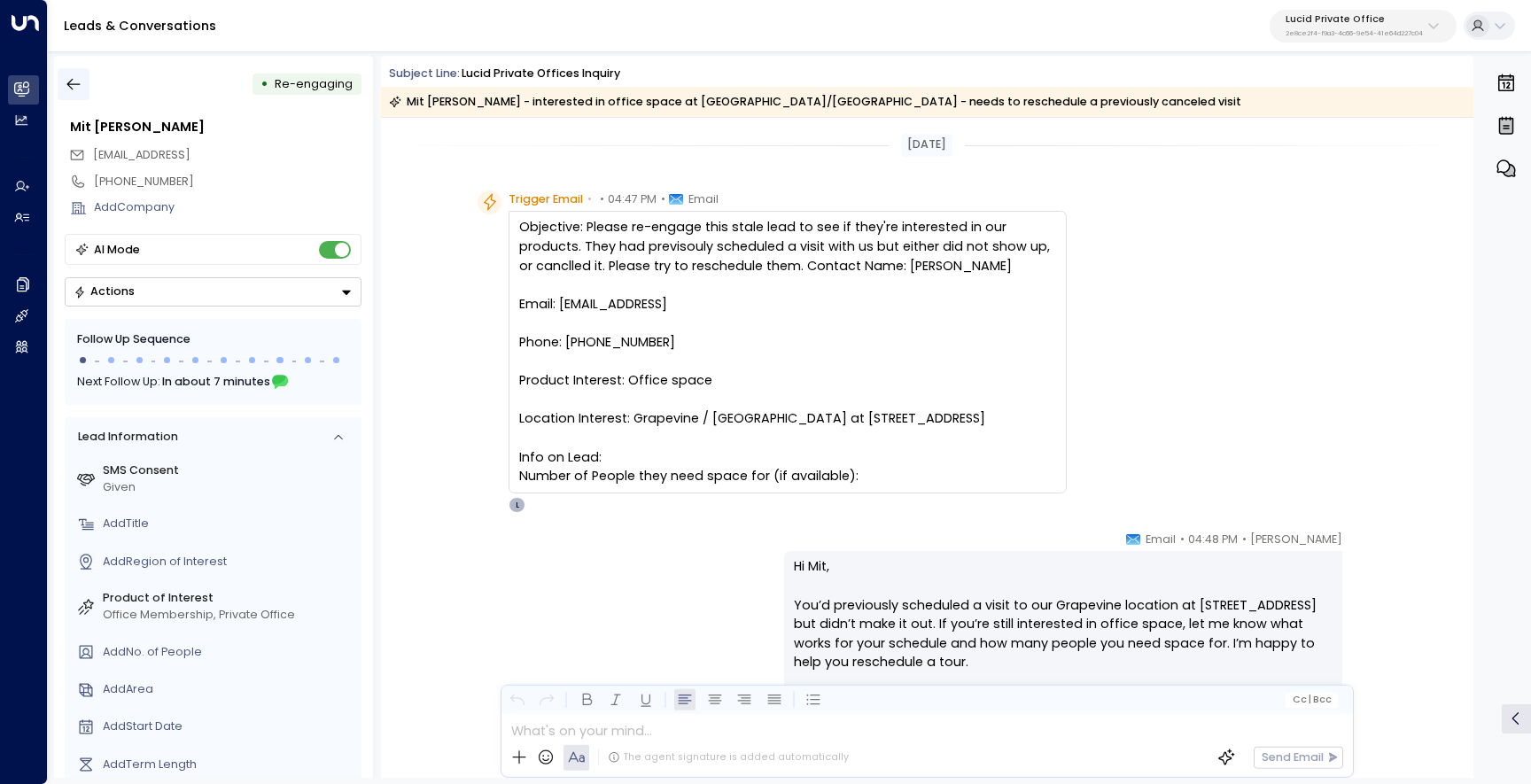
click at [59, 80] on button "button" at bounding box center [73, 84] width 32 height 32
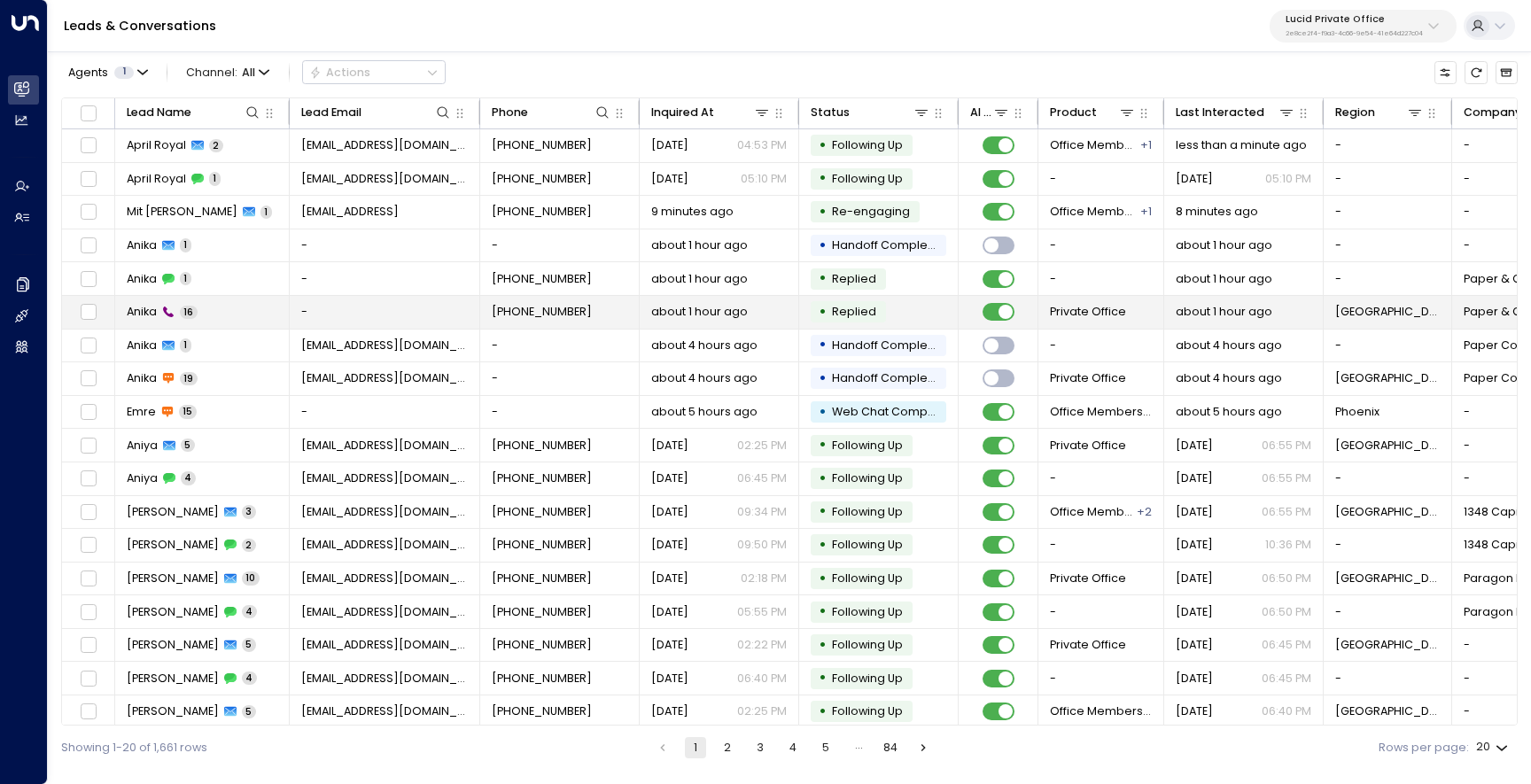
drag, startPoint x: 598, startPoint y: 314, endPoint x: 491, endPoint y: 316, distance: 107.0
click at [491, 316] on td "[PHONE_NUMBER]" at bounding box center [560, 312] width 159 height 33
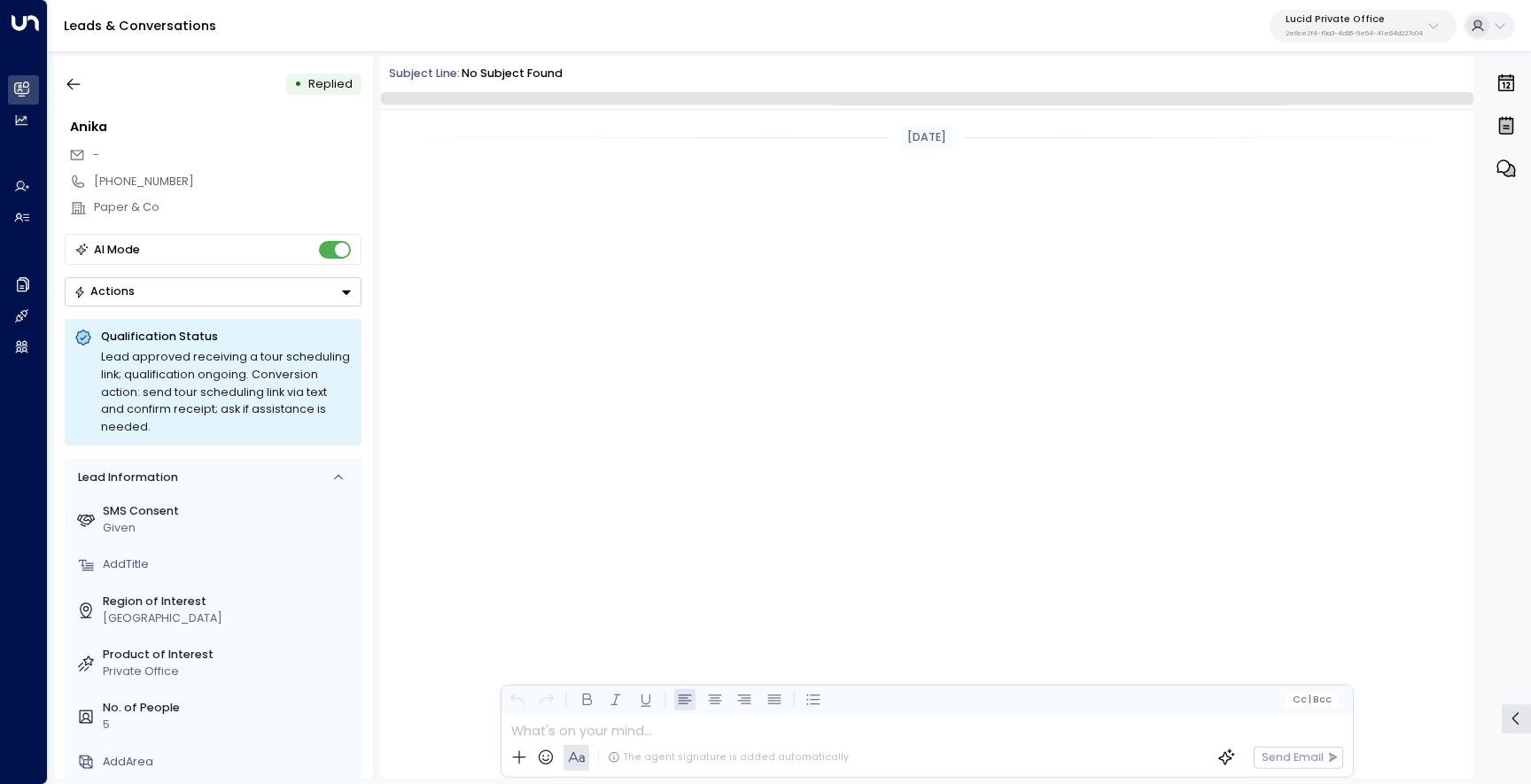
scroll to position [880, 0]
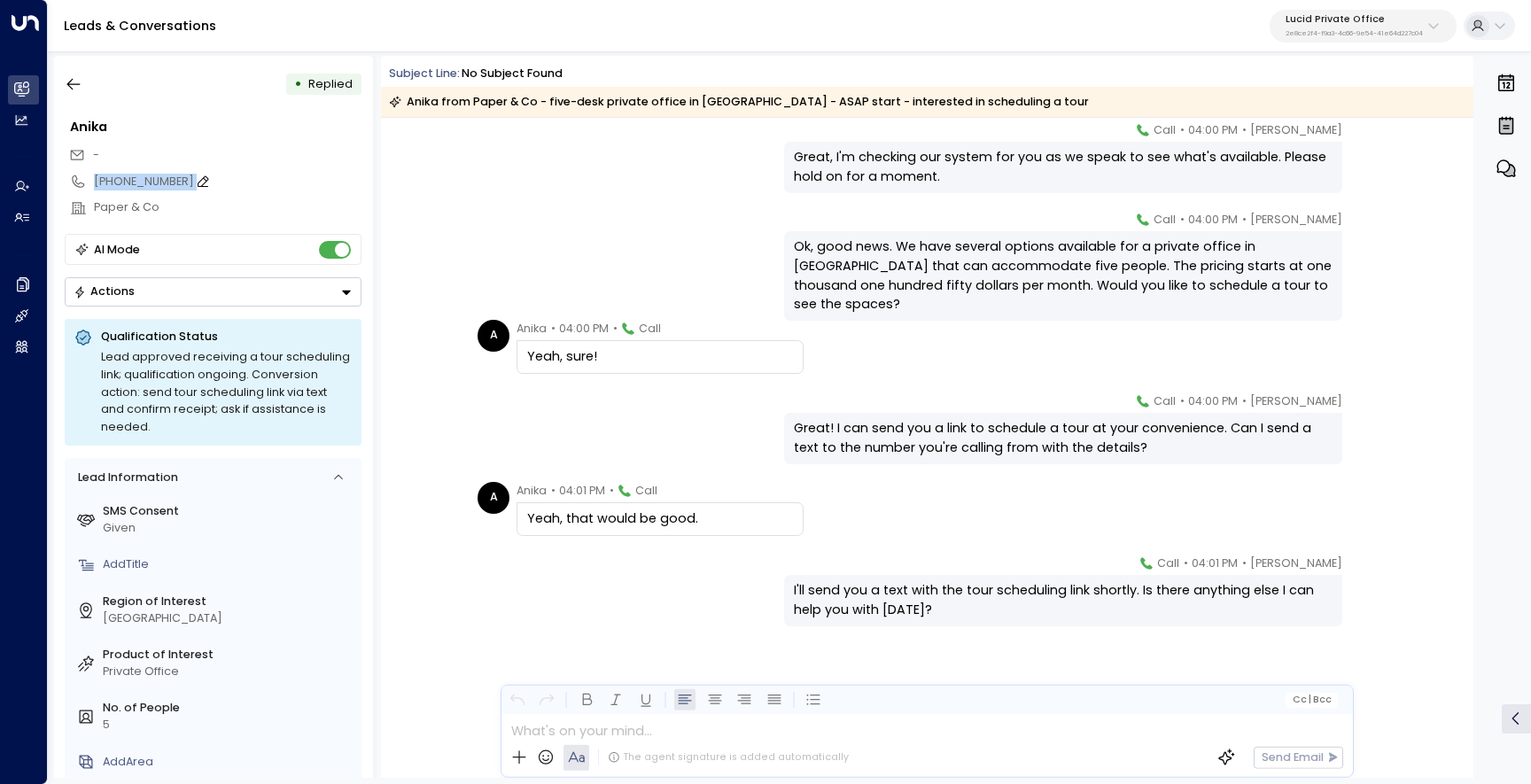
drag, startPoint x: 207, startPoint y: 172, endPoint x: 184, endPoint y: 178, distance: 23.8
click at [184, 178] on div "[PHONE_NUMBER]" at bounding box center [228, 182] width 268 height 17
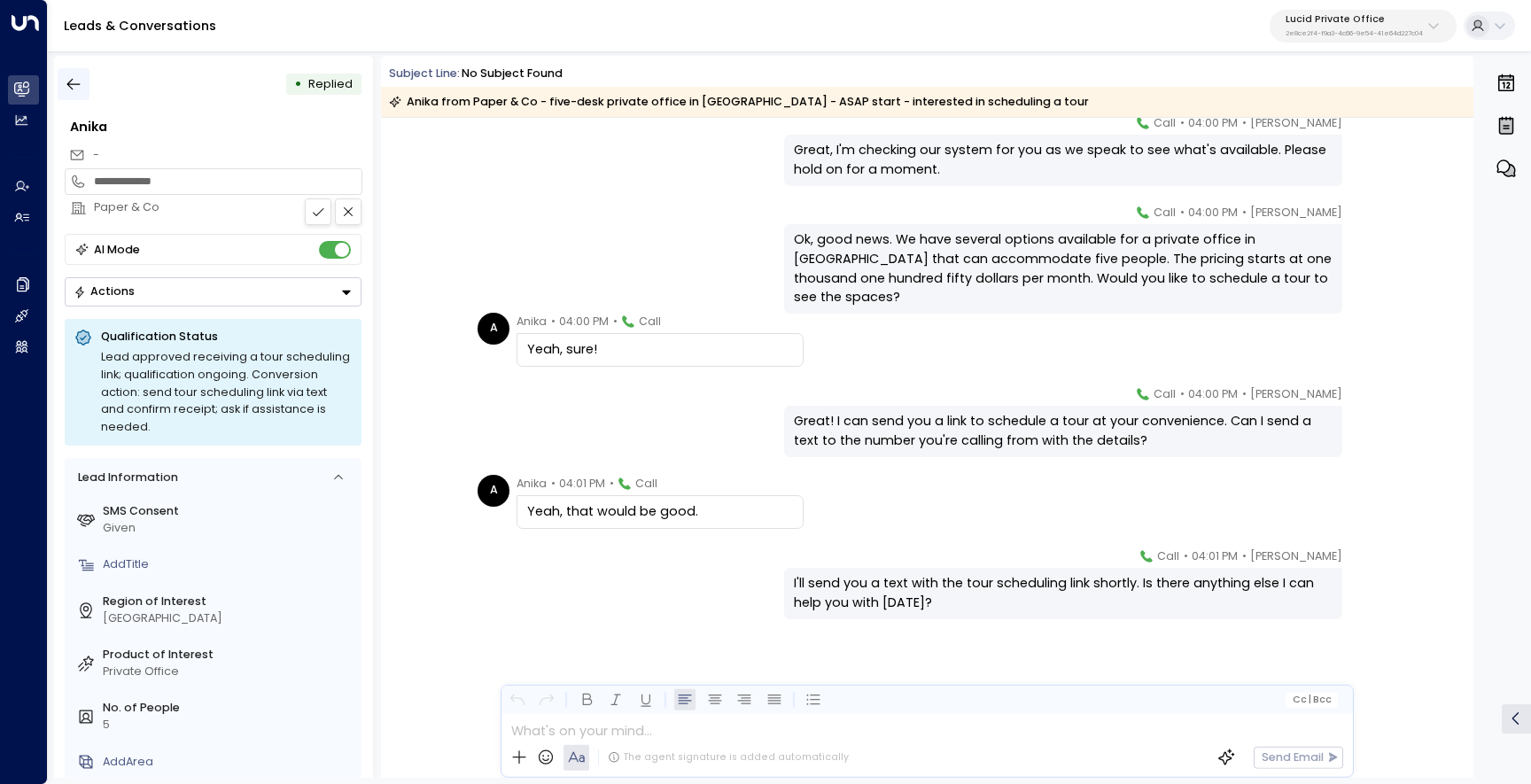
click at [68, 84] on icon "button" at bounding box center [74, 84] width 13 height 11
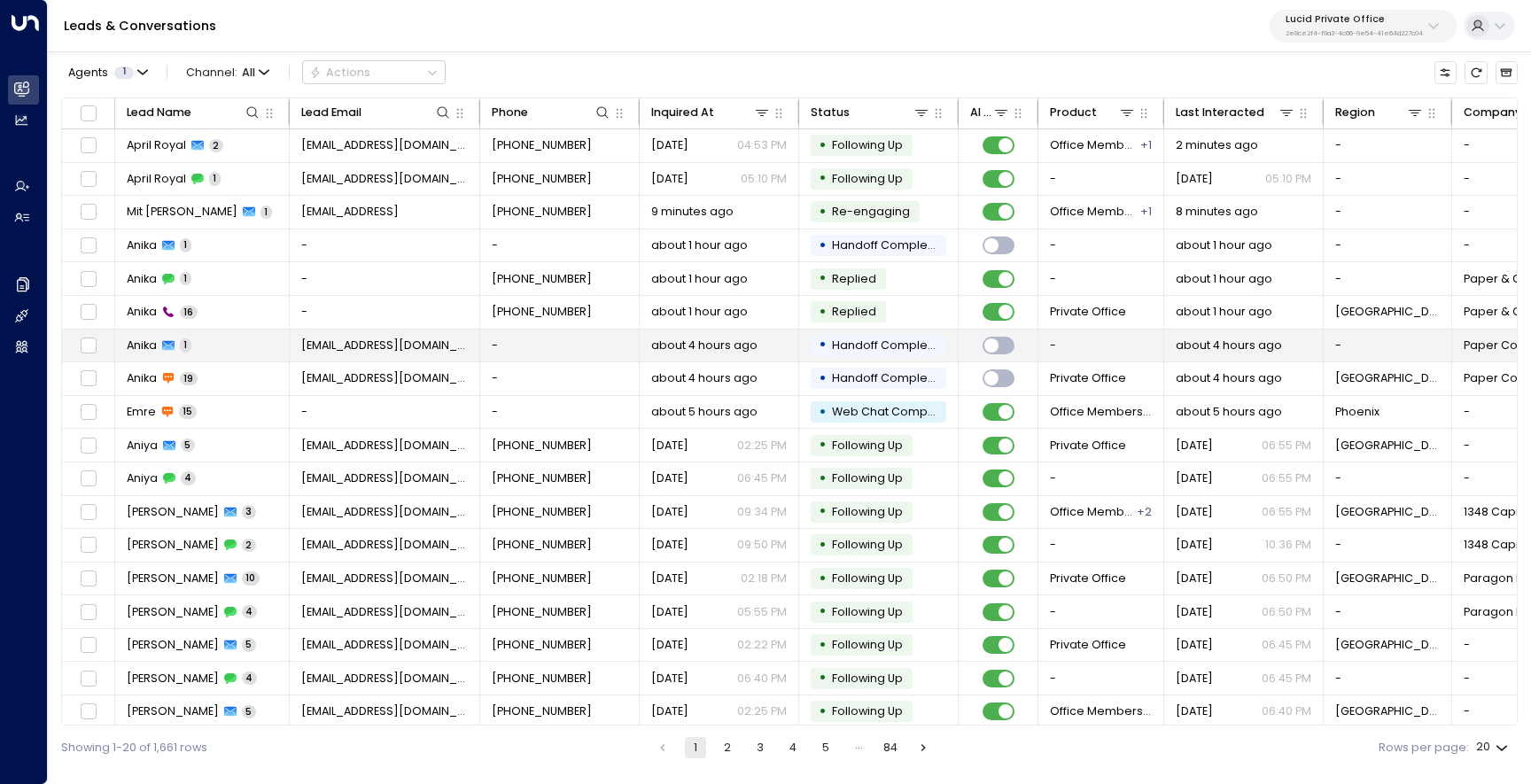
click at [262, 354] on td "Anika 1" at bounding box center [202, 346] width 174 height 33
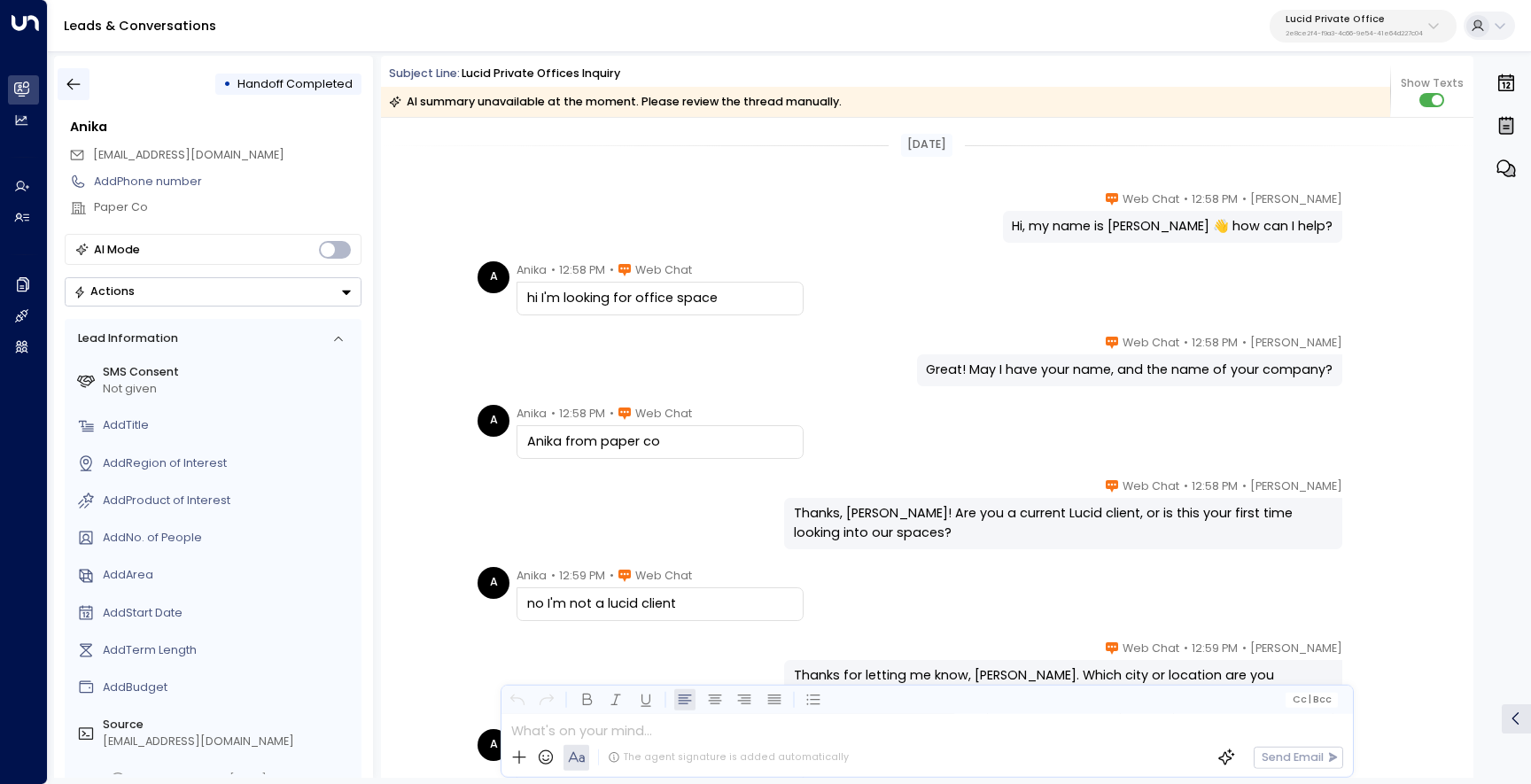
click at [70, 77] on icon "button" at bounding box center [73, 83] width 18 height 18
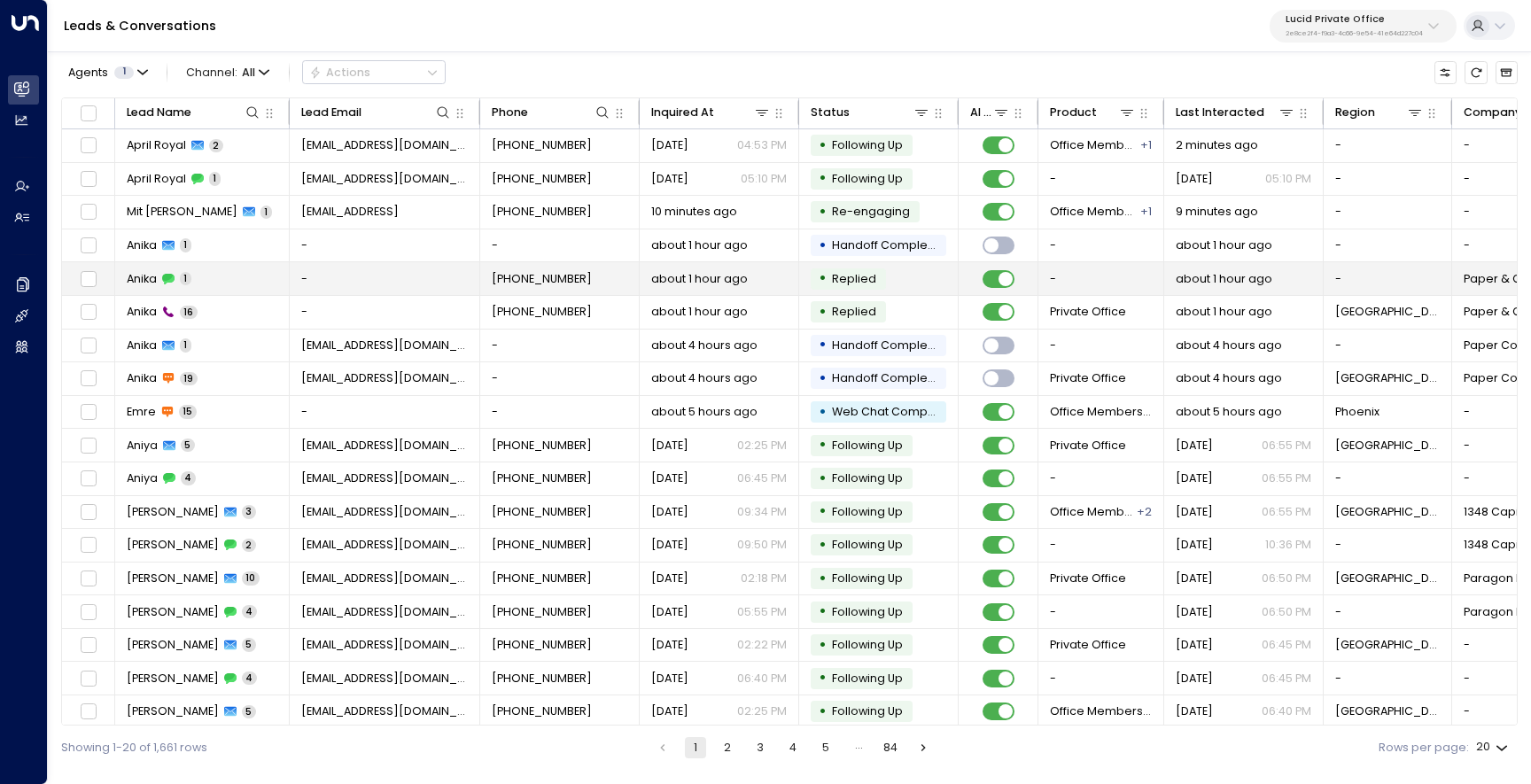
click at [362, 287] on td "-" at bounding box center [384, 278] width 190 height 33
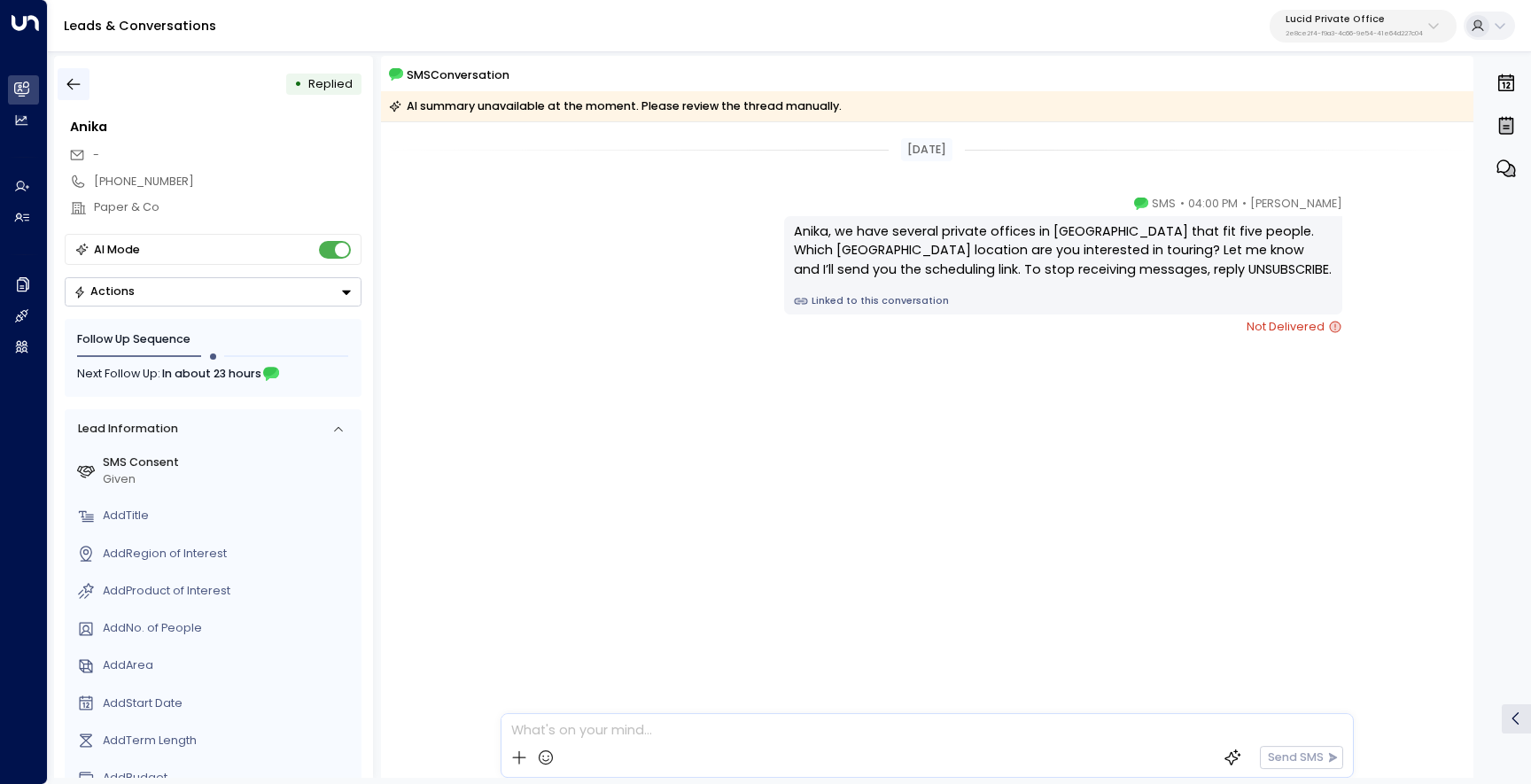
click at [71, 81] on icon "button" at bounding box center [74, 84] width 13 height 11
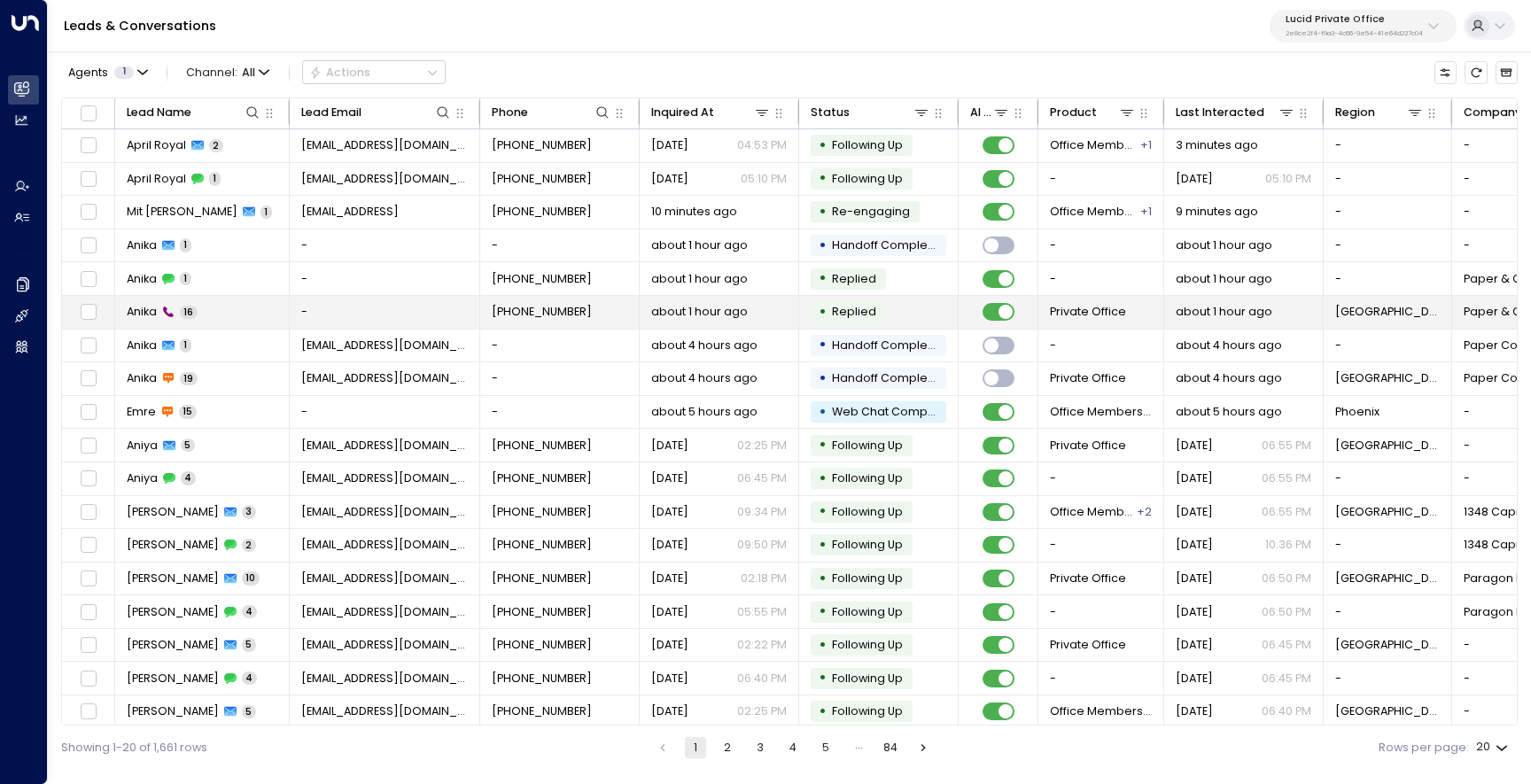
click at [176, 305] on div "Anika 16" at bounding box center [162, 311] width 71 height 16
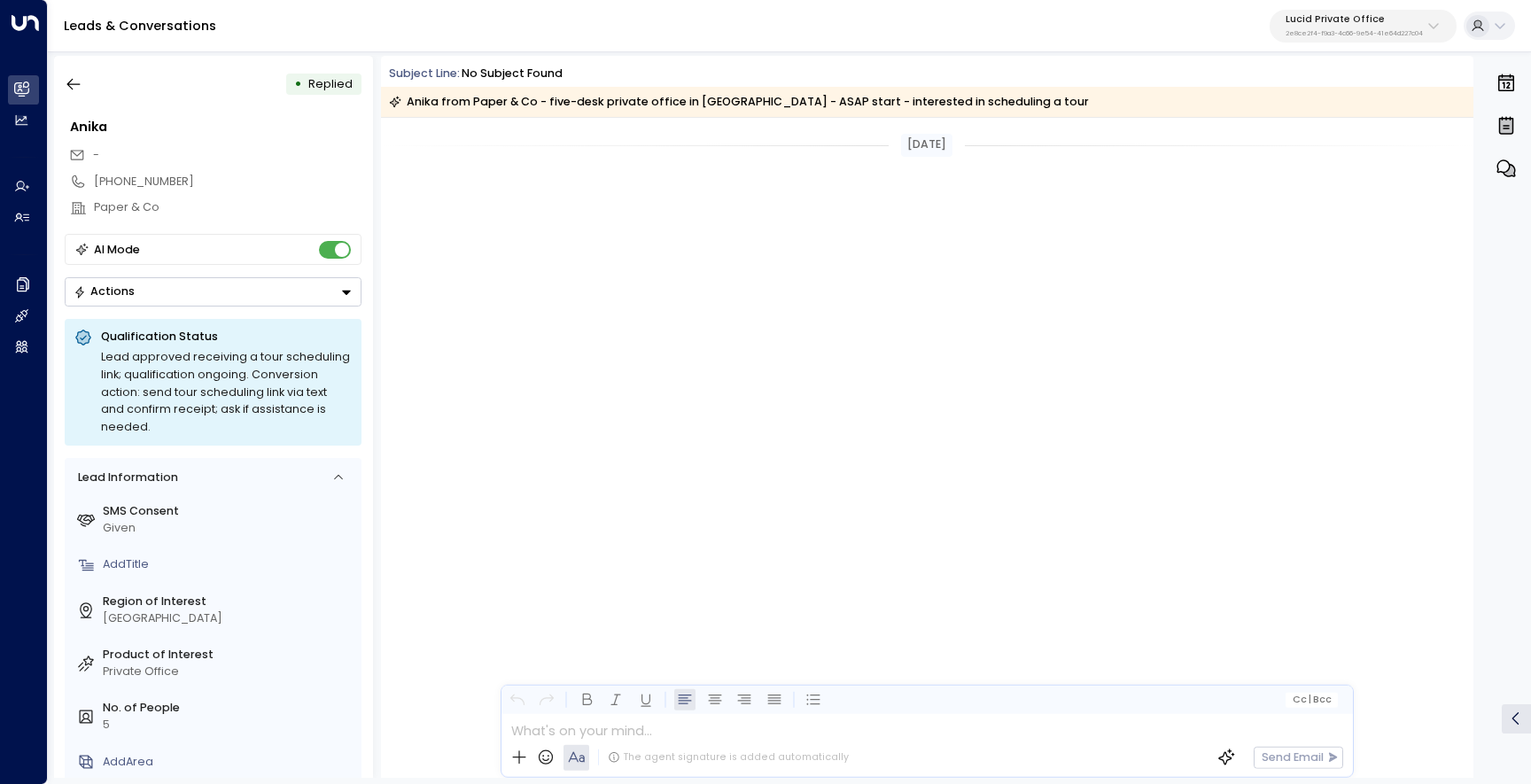
scroll to position [887, 0]
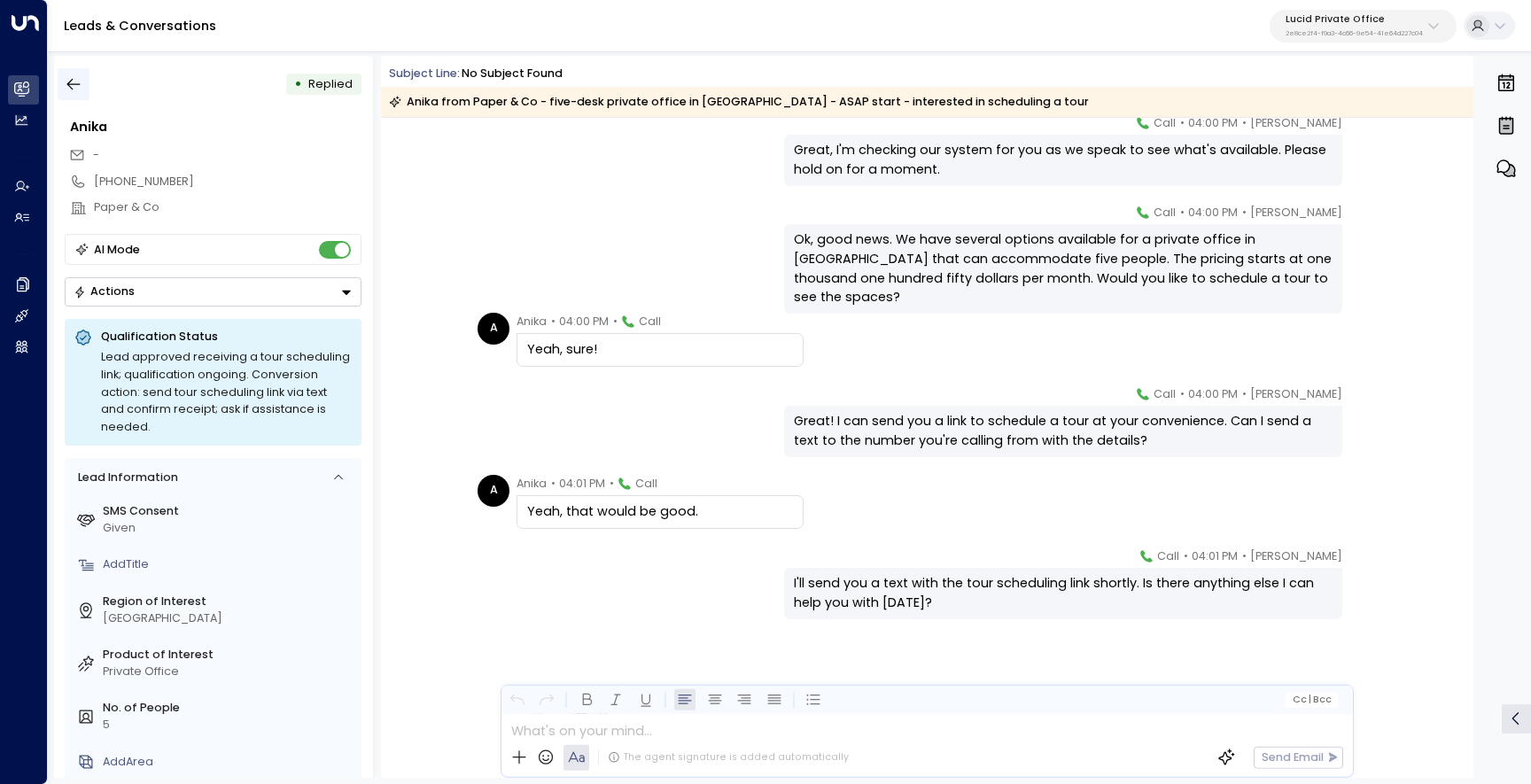
click at [71, 89] on icon "button" at bounding box center [73, 83] width 18 height 18
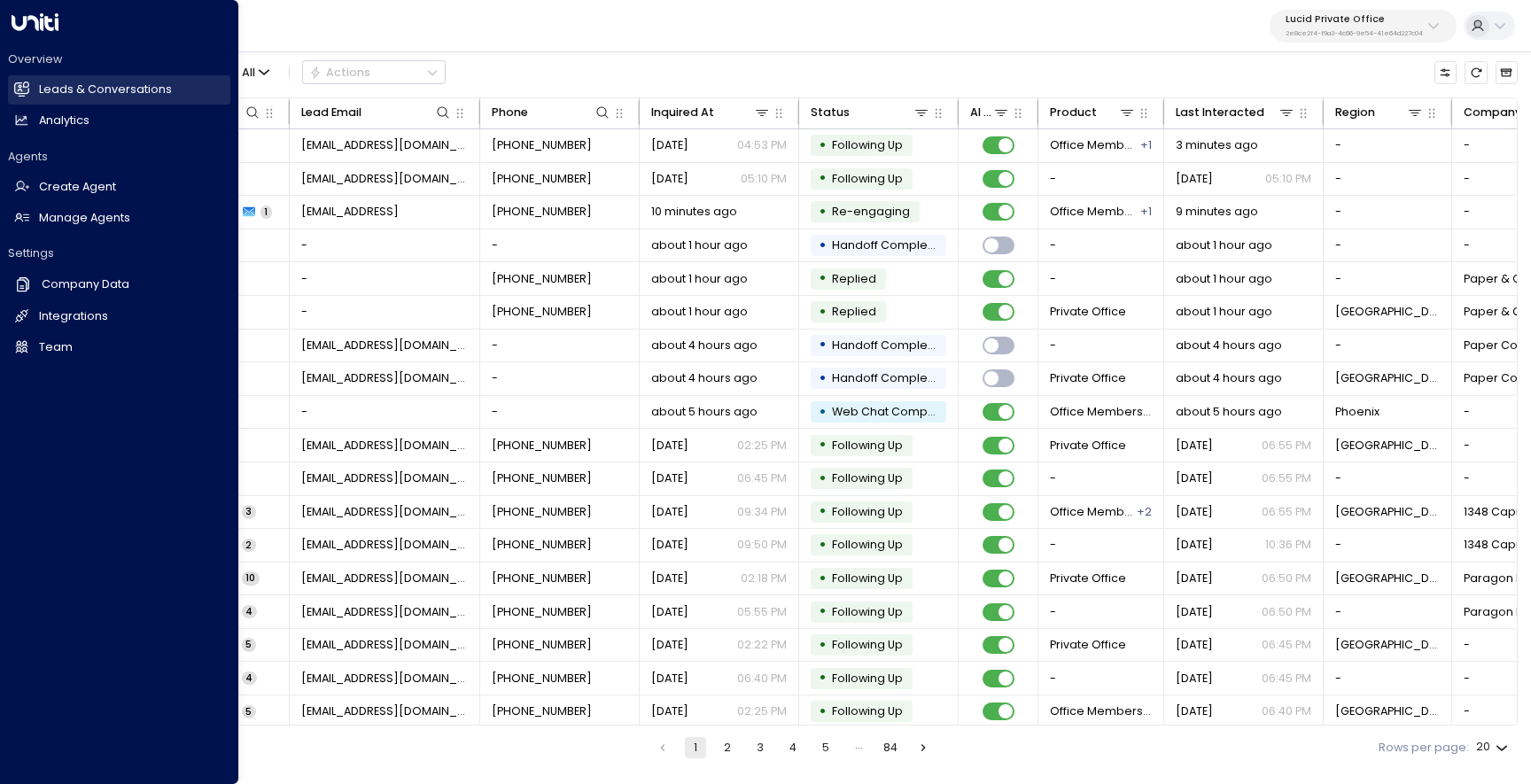
click at [39, 89] on h2 "Leads & Conversations" at bounding box center [106, 90] width 133 height 17
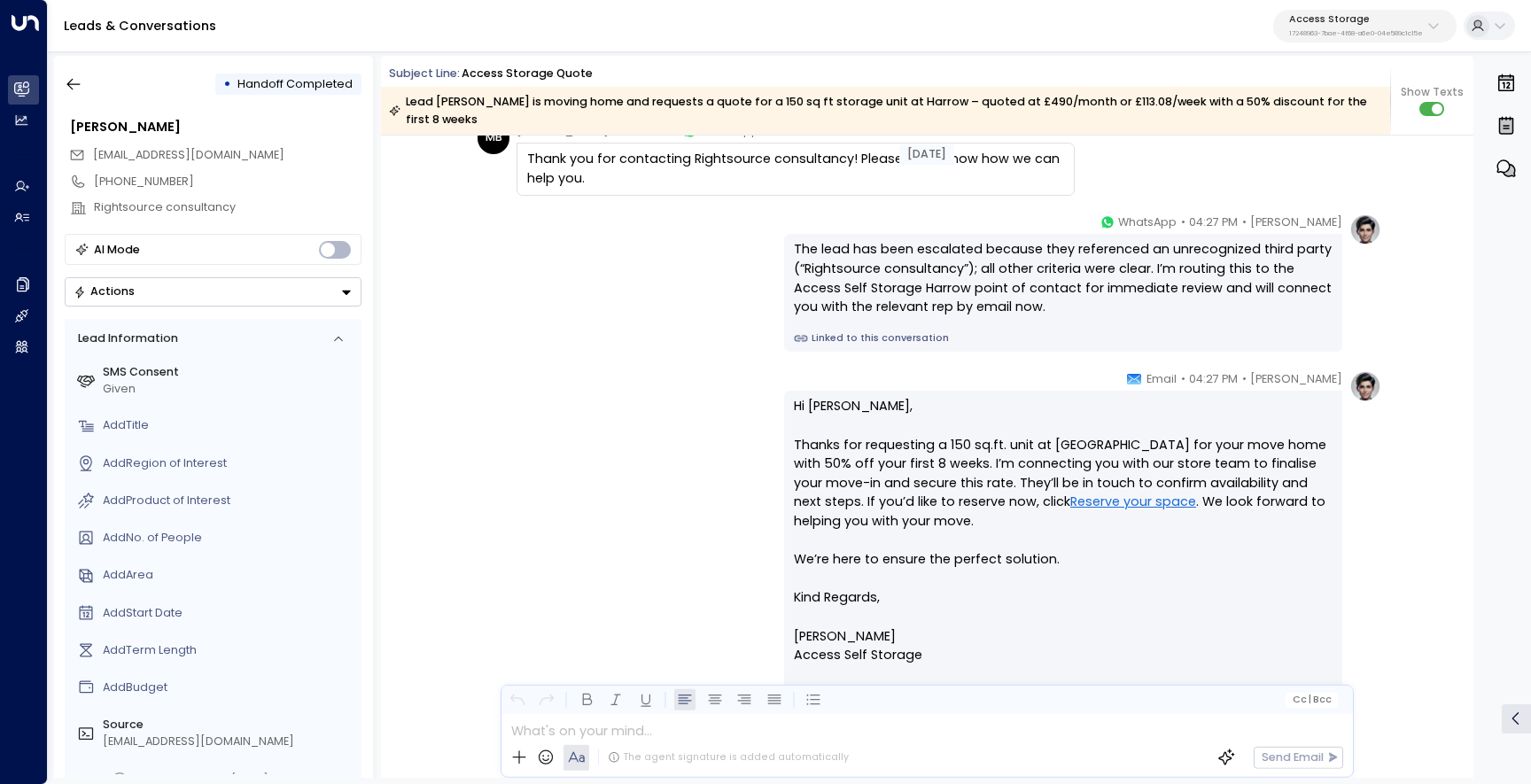
scroll to position [244, 0]
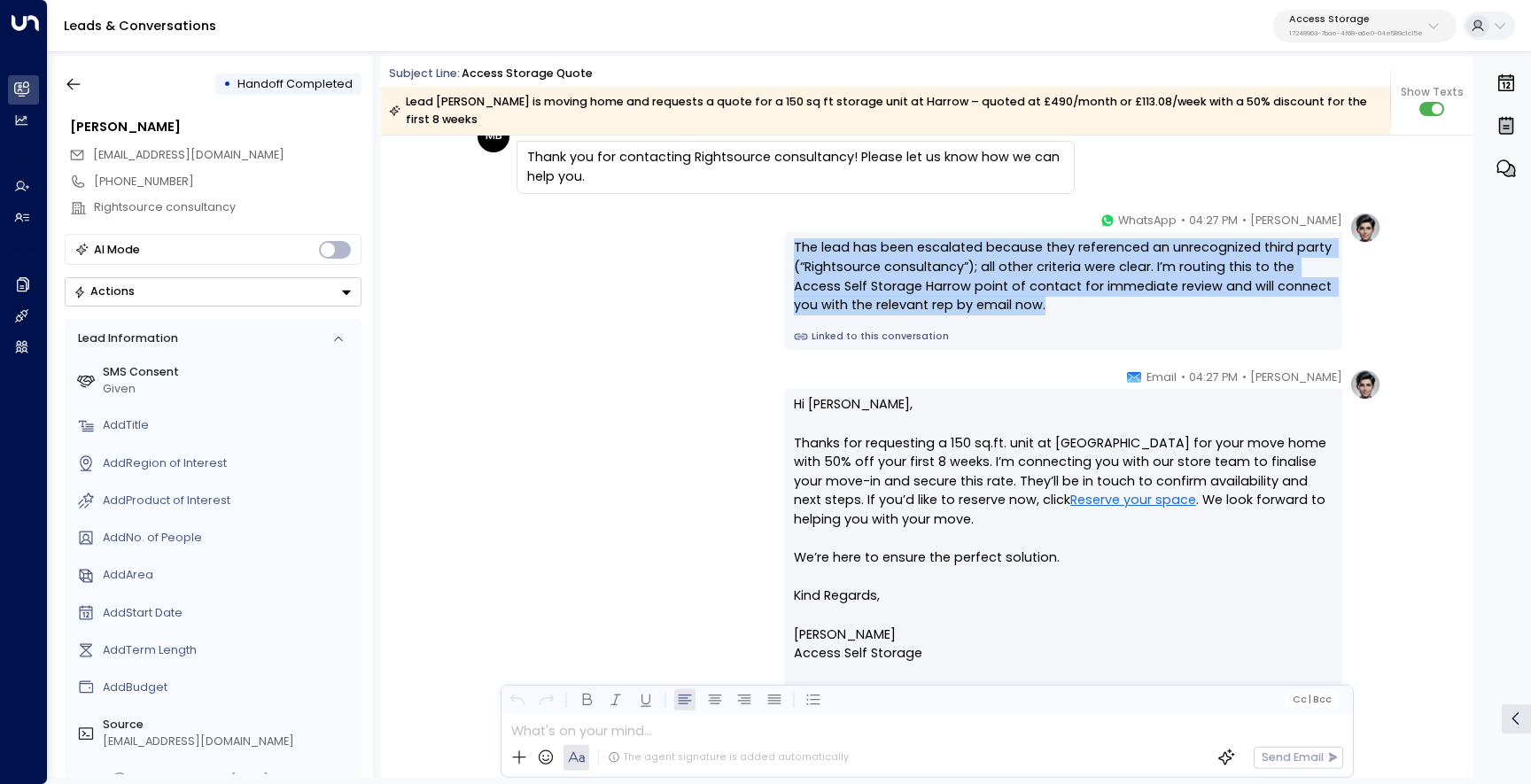
drag, startPoint x: 1061, startPoint y: 303, endPoint x: 786, endPoint y: 250, distance: 280.1
click at [786, 250] on div "The lead has been escalated because they referenced an unrecognized third party…" at bounding box center [1063, 291] width 558 height 118
copy div "The lead has been escalated because they referenced an unrecognized third party…"
click at [907, 309] on div "The lead has been escalated because they referenced an unrecognized third party…" at bounding box center [1063, 275] width 539 height 76
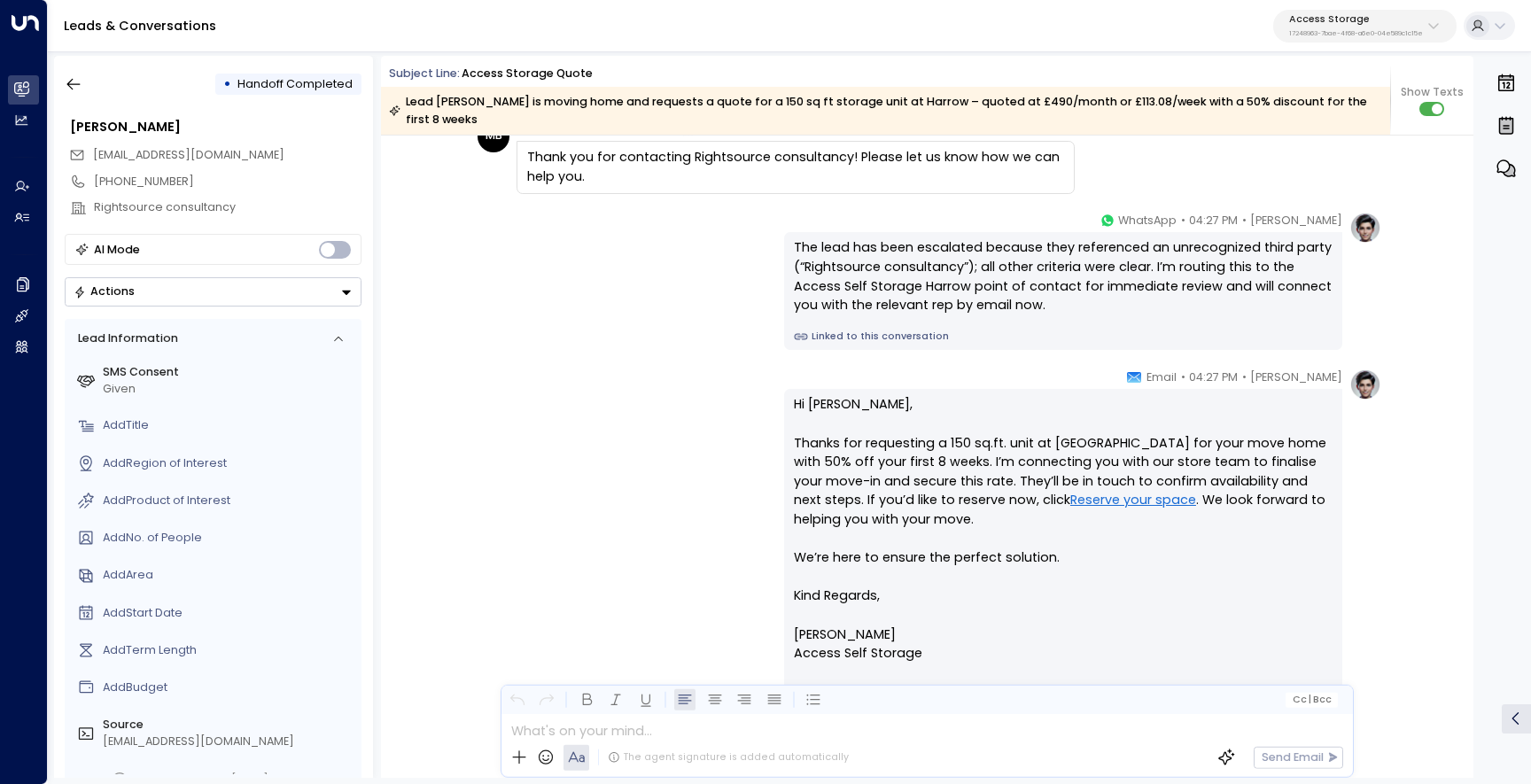
click at [976, 253] on div "The lead has been escalated because they referenced an unrecognized third party…" at bounding box center [1063, 275] width 539 height 76
drag, startPoint x: 960, startPoint y: 267, endPoint x: 802, endPoint y: 266, distance: 158.0
click at [802, 266] on div "The lead has been escalated because they referenced an unrecognized third party…" at bounding box center [1063, 275] width 539 height 76
copy div "Rightsource consultancy"
